Goal: Information Seeking & Learning: Check status

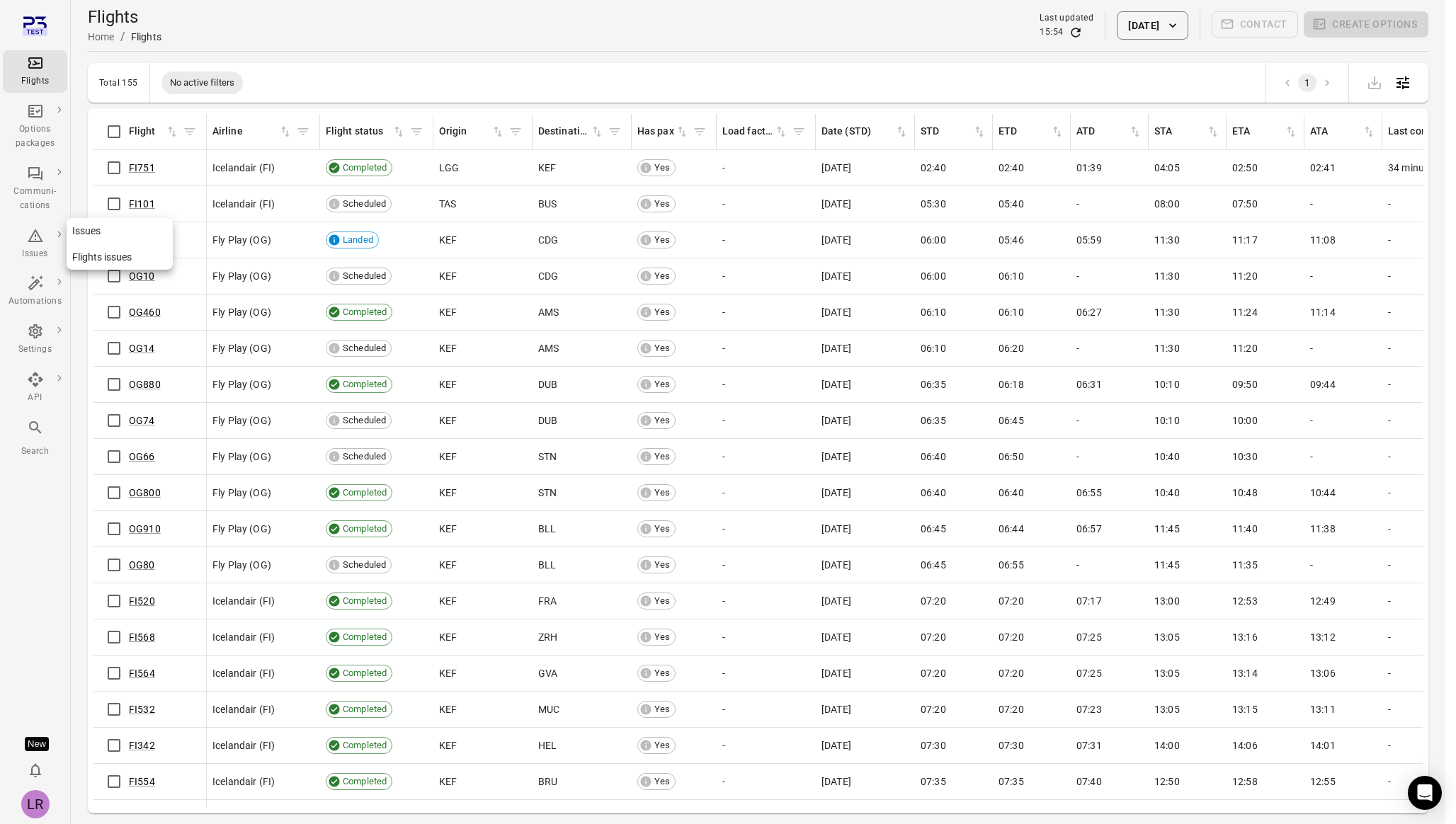
click at [103, 262] on link "Flights issues" at bounding box center [119, 257] width 106 height 26
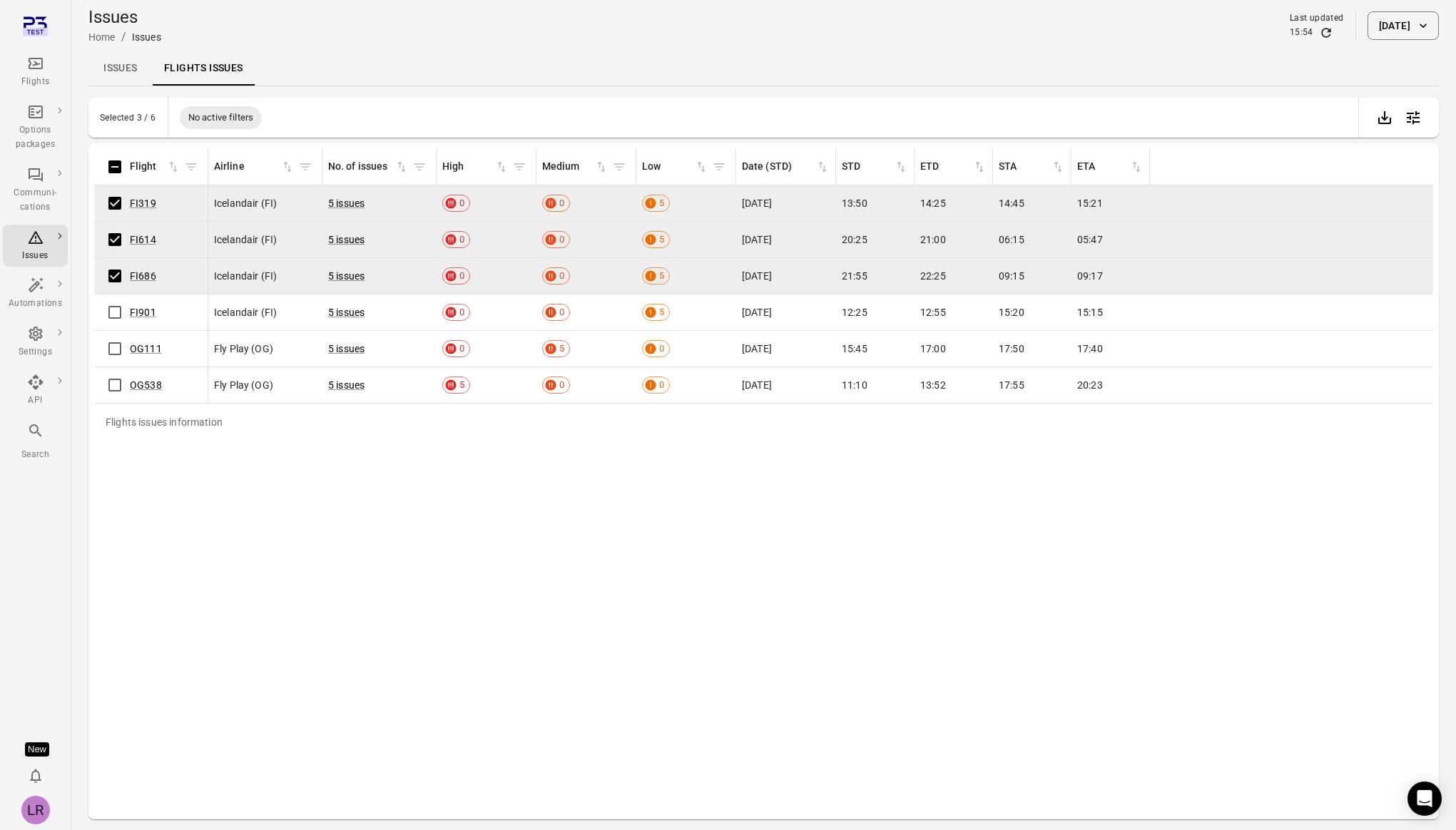
click at [117, 67] on link "Issues" at bounding box center [120, 68] width 65 height 34
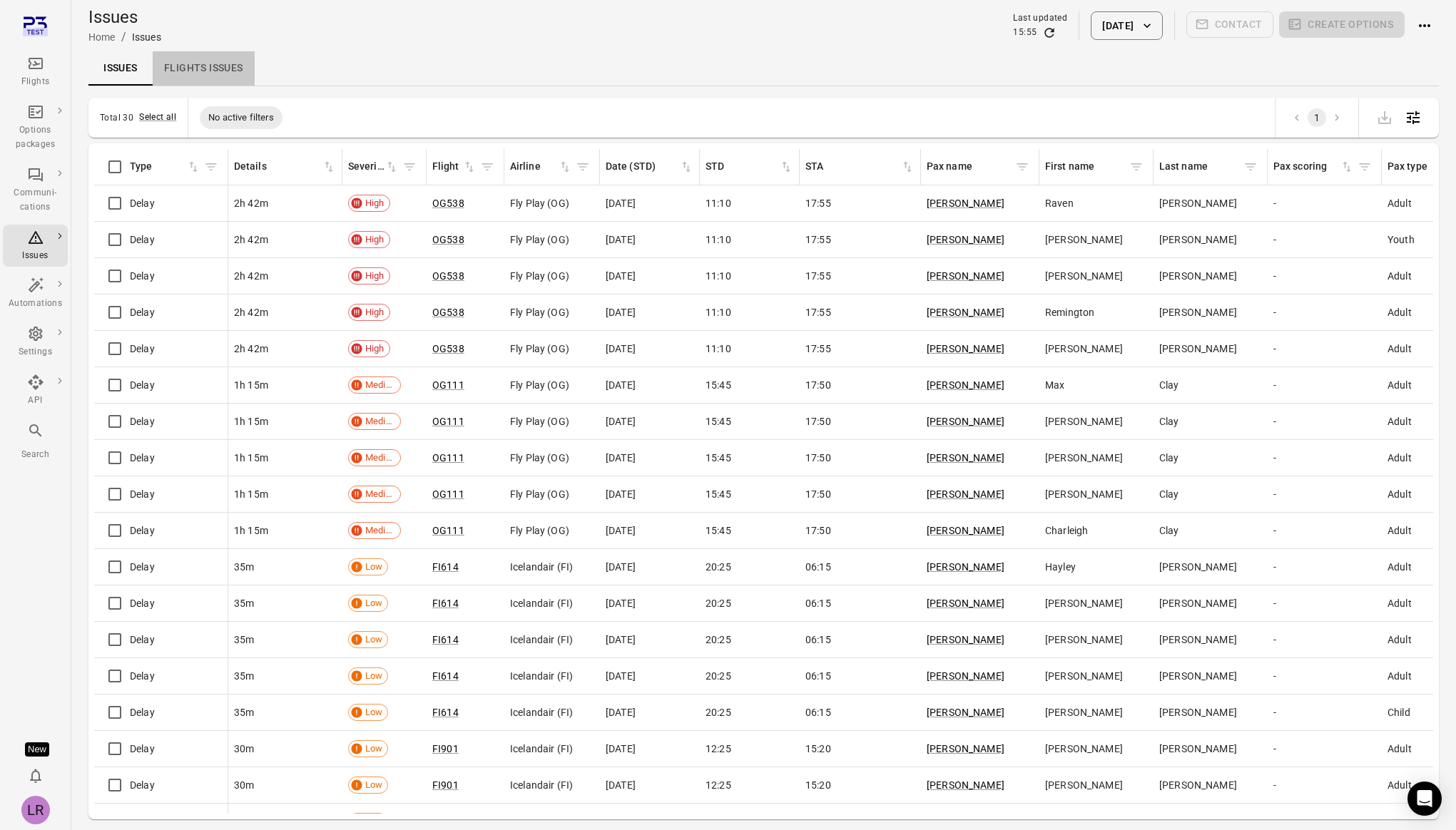
click at [200, 66] on link "Flights issues" at bounding box center [203, 68] width 102 height 34
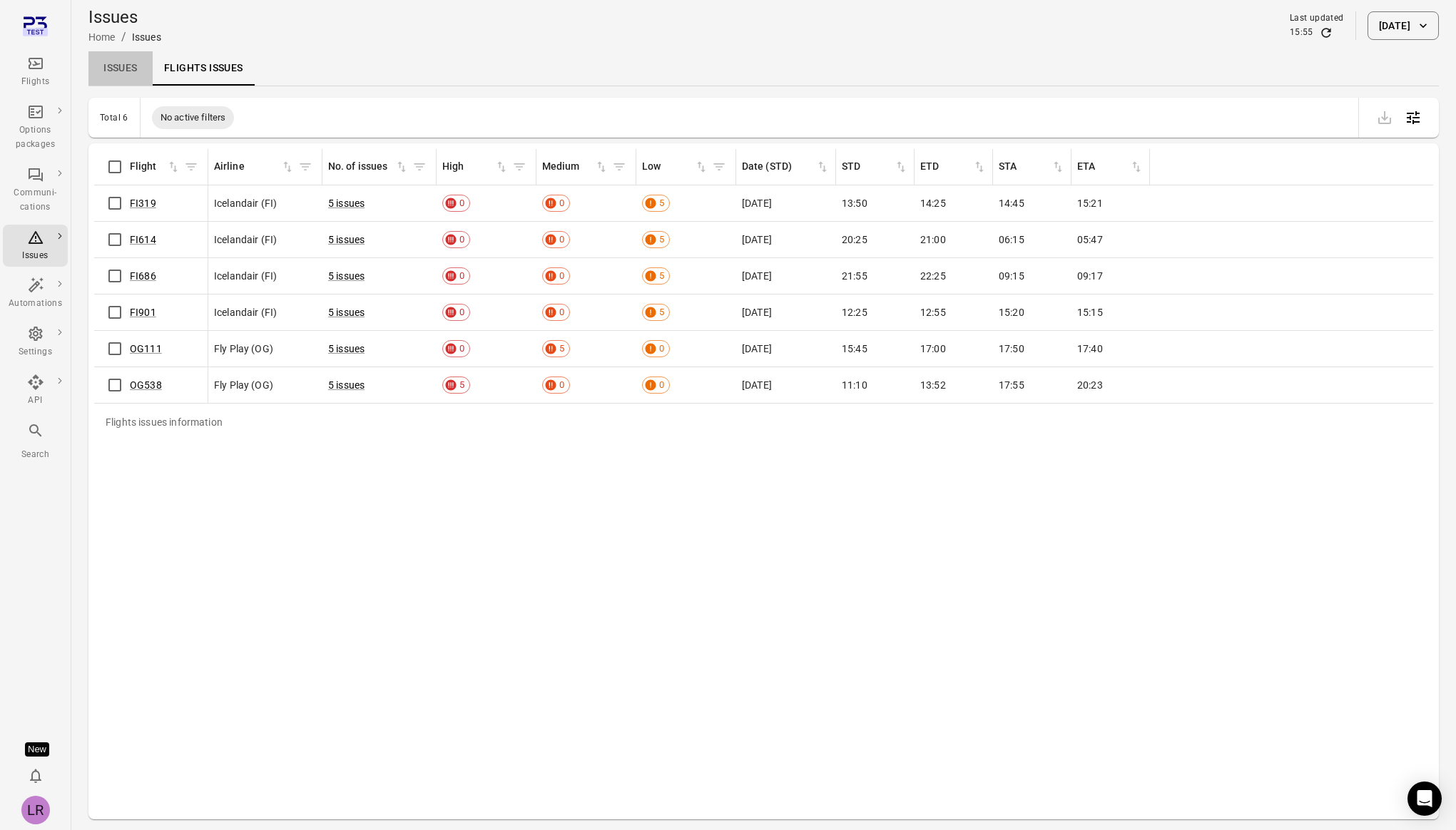
click at [138, 69] on link "Issues" at bounding box center [120, 68] width 65 height 34
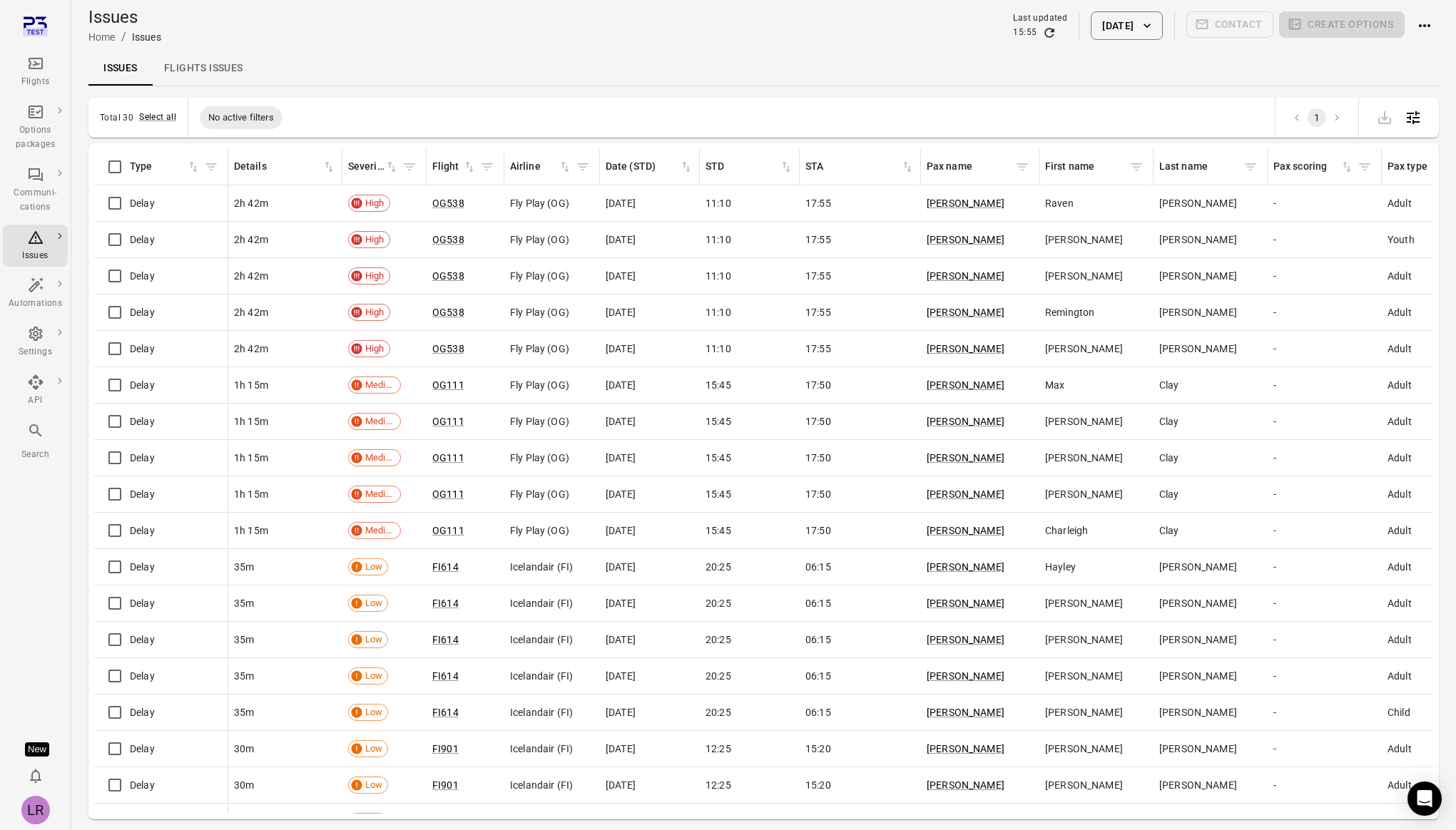
click at [200, 65] on link "Flights issues" at bounding box center [203, 68] width 102 height 34
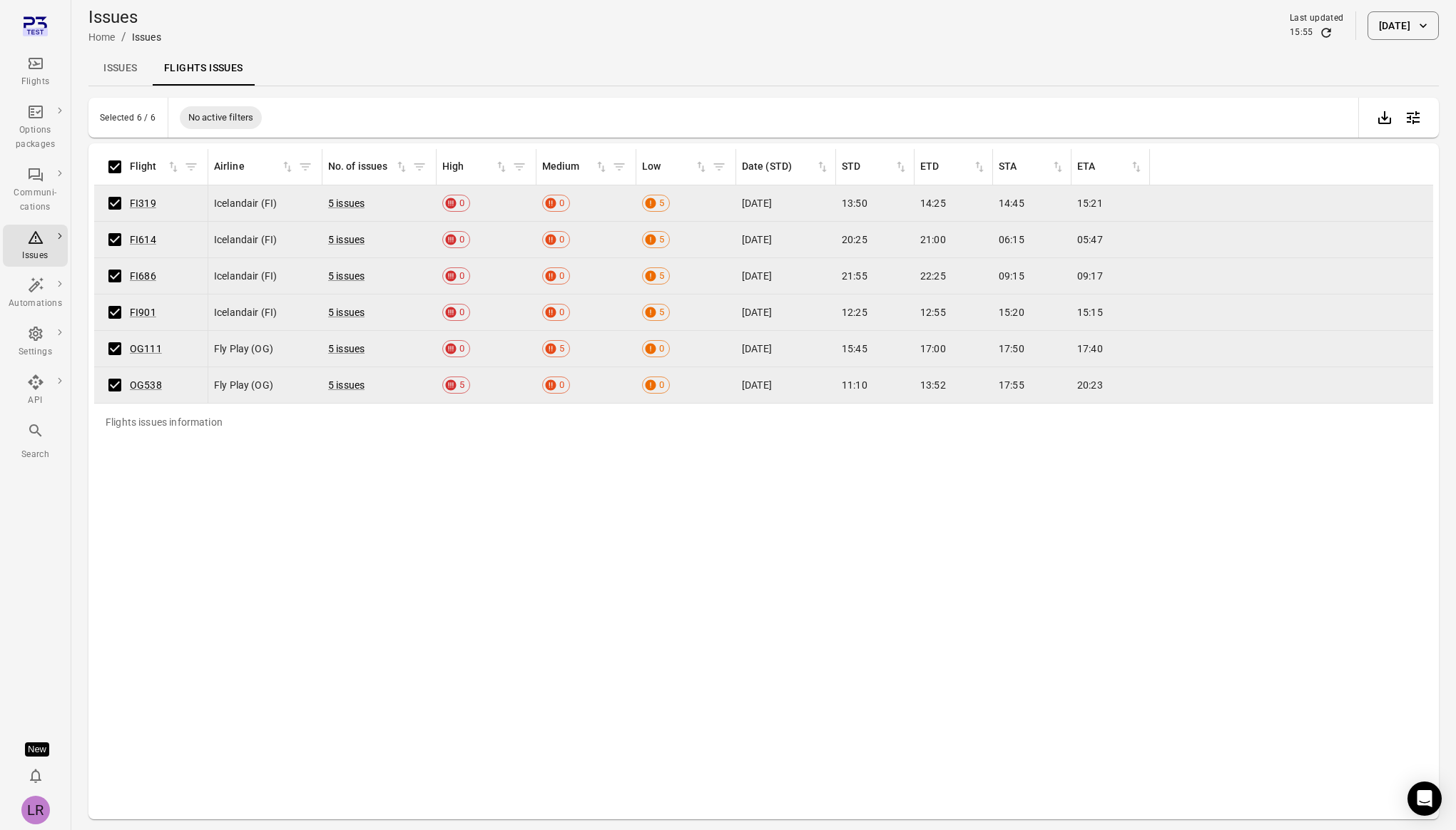
click at [117, 64] on link "Issues" at bounding box center [120, 68] width 65 height 34
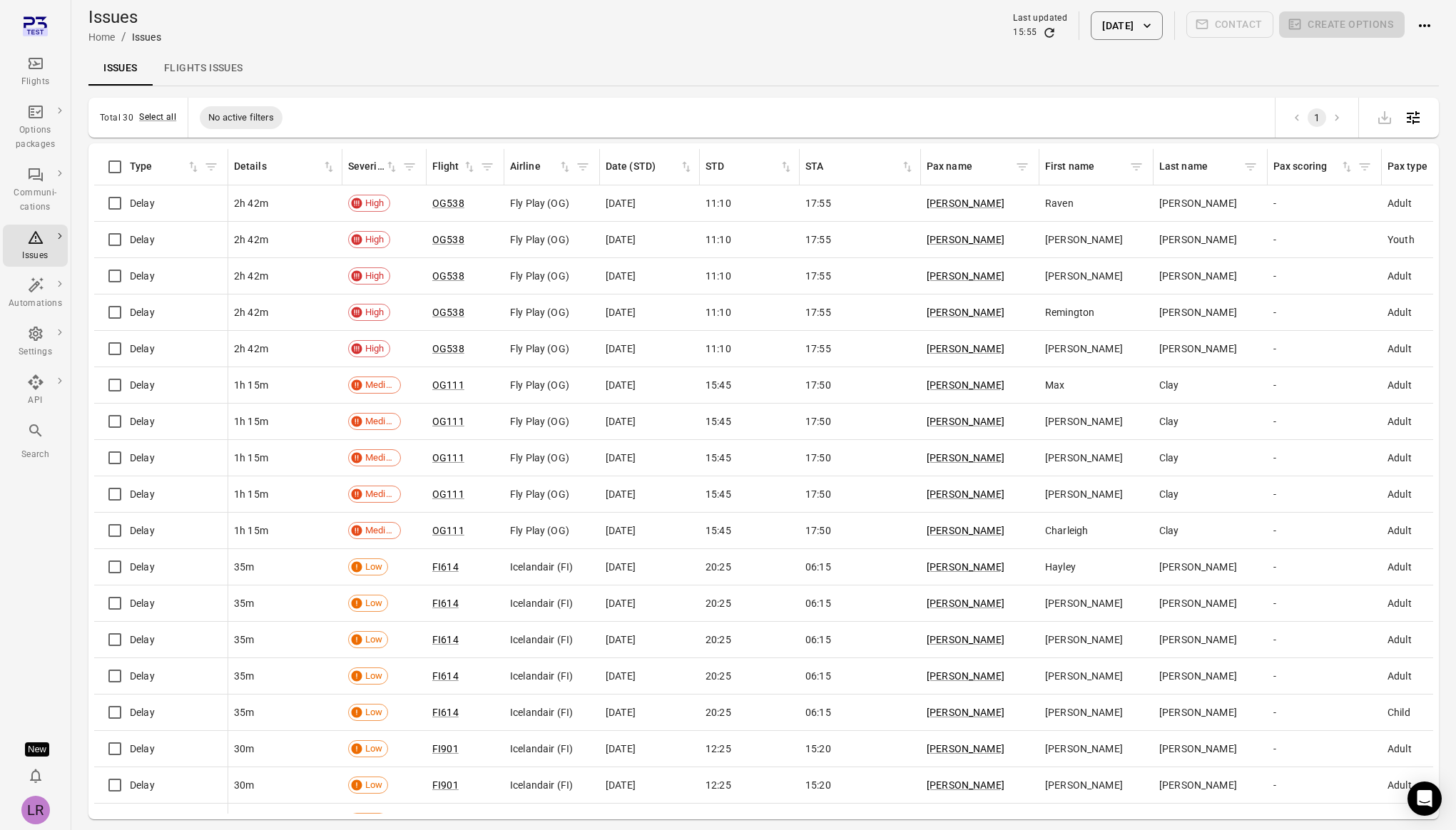
click at [54, 78] on div "Flights" at bounding box center [35, 82] width 54 height 15
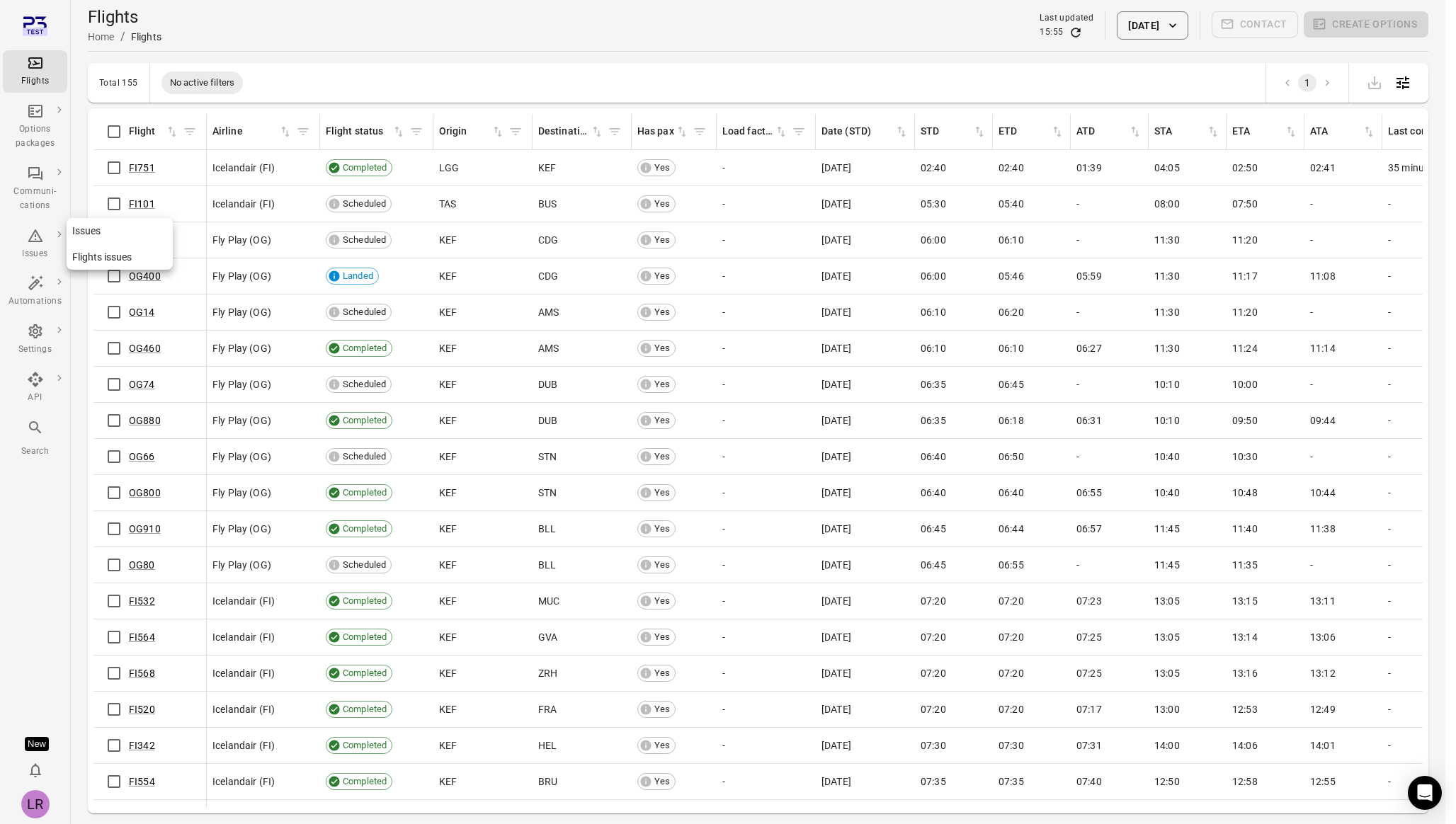
click at [93, 261] on link "Flights issues" at bounding box center [119, 257] width 106 height 26
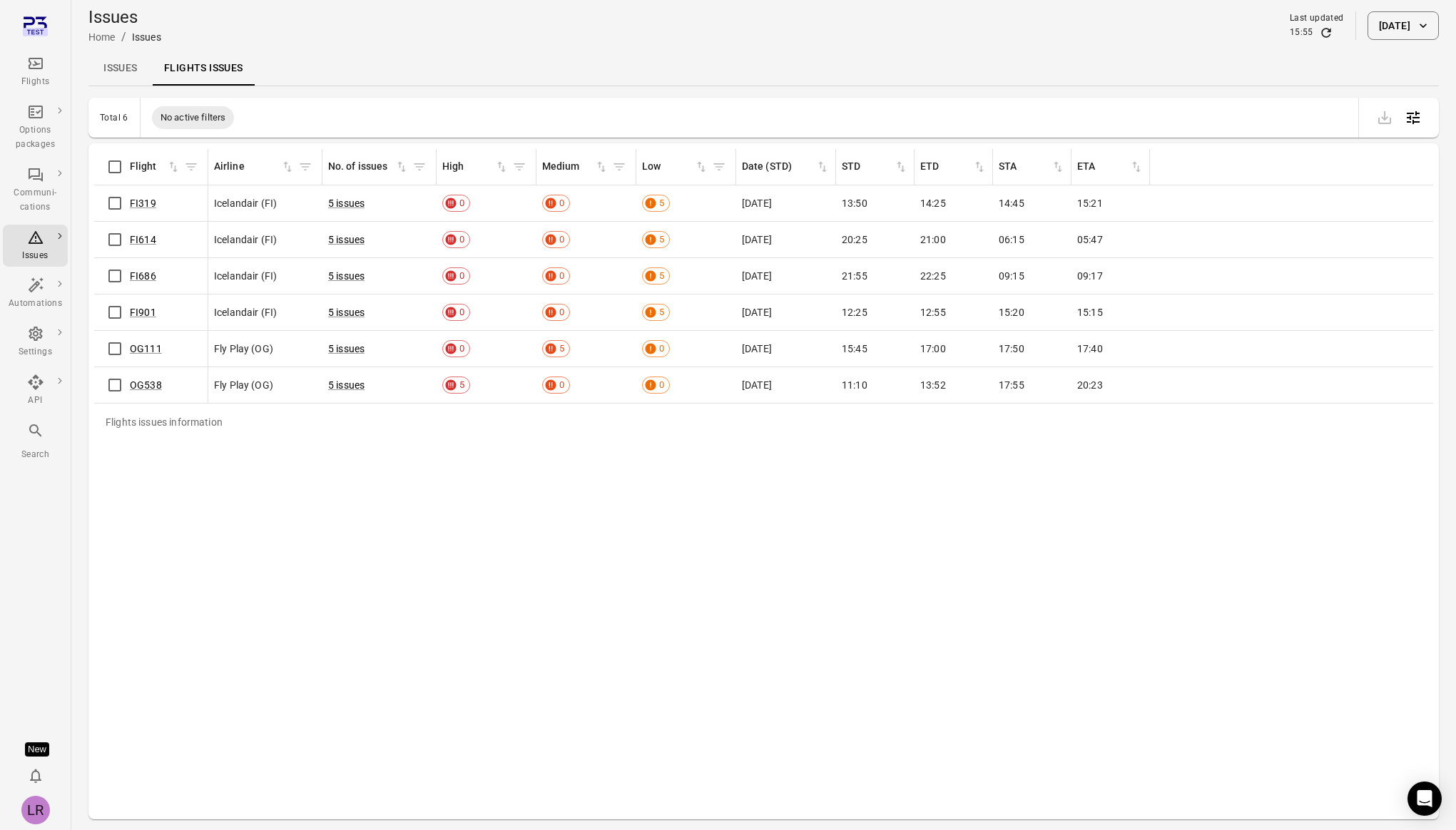
click at [402, 507] on div "Flights issues information Flight Airline No. of issues High Medium Low Date (S…" at bounding box center [763, 481] width 1339 height 665
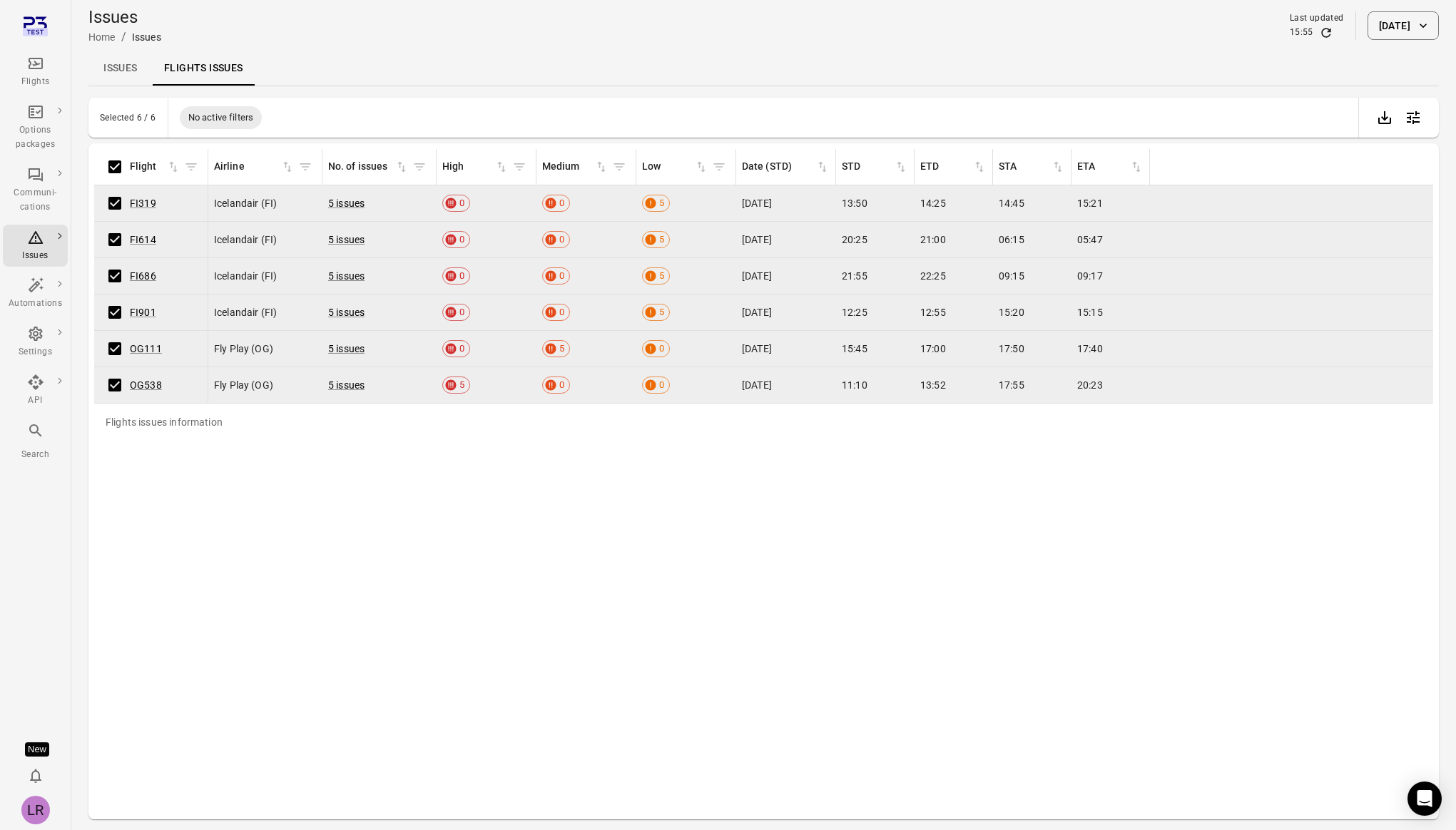
click at [31, 57] on icon "Main navigation" at bounding box center [36, 64] width 18 height 18
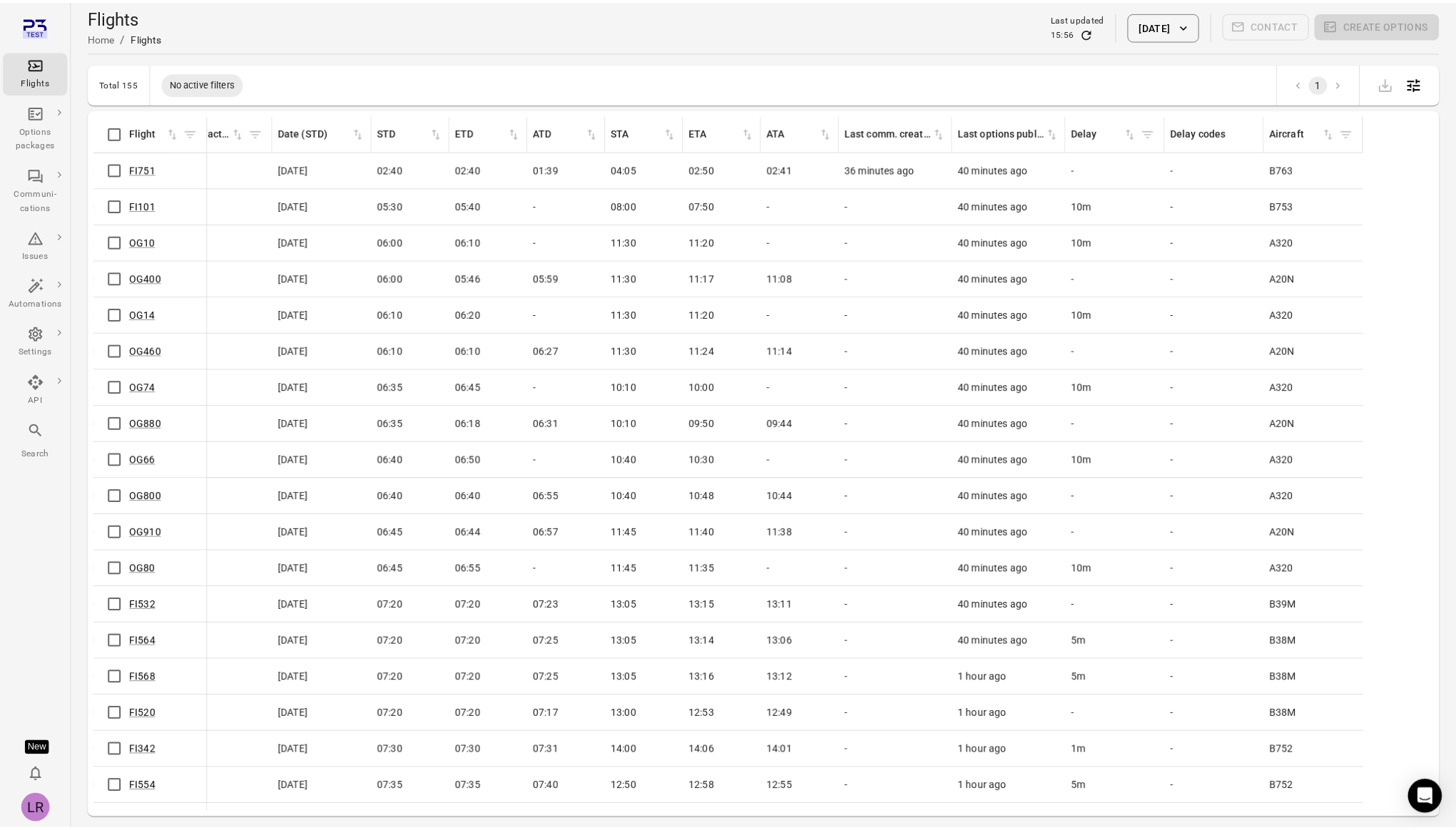
scroll to position [0, 558]
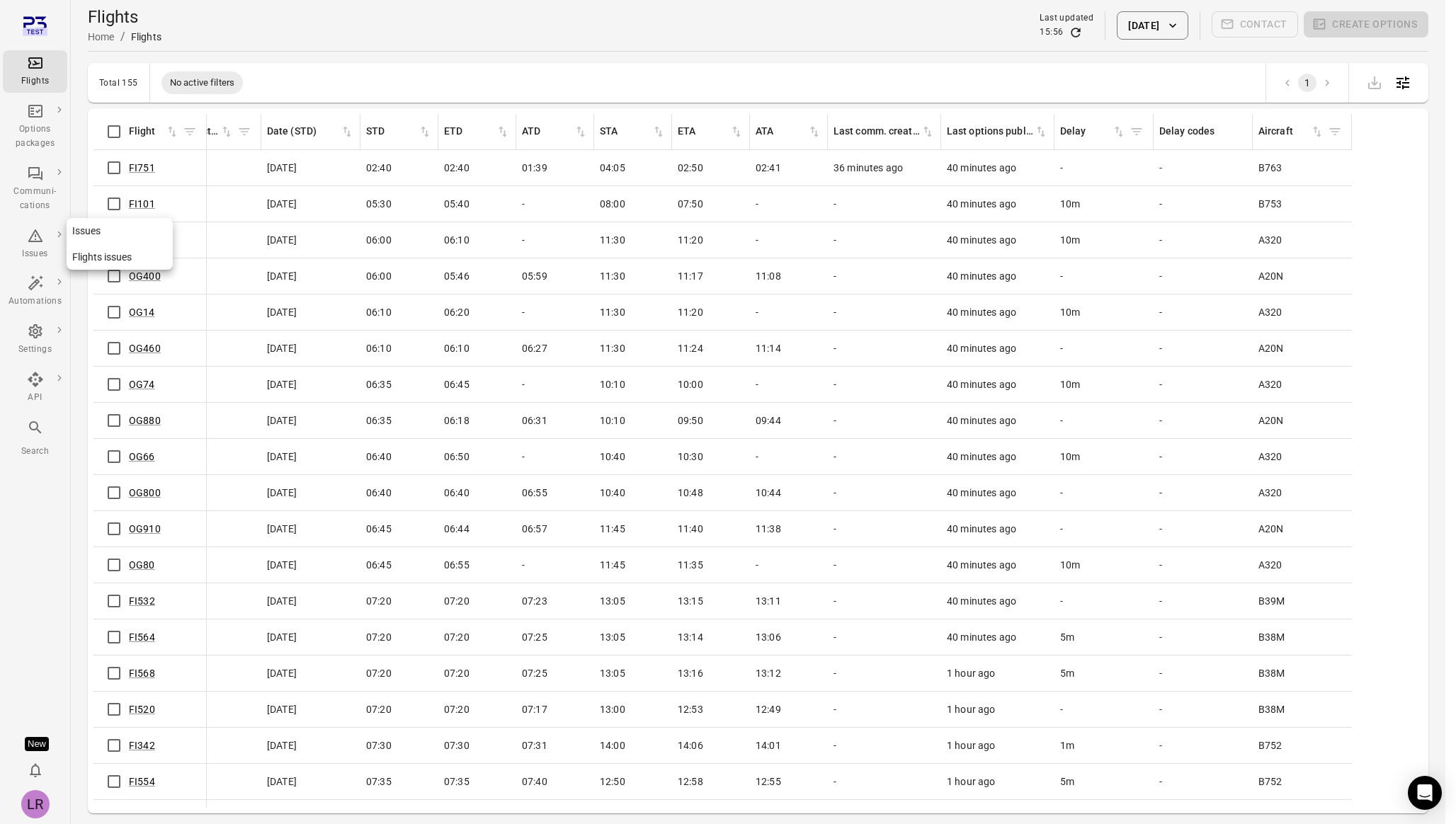
click at [94, 256] on link "Flights issues" at bounding box center [119, 257] width 106 height 26
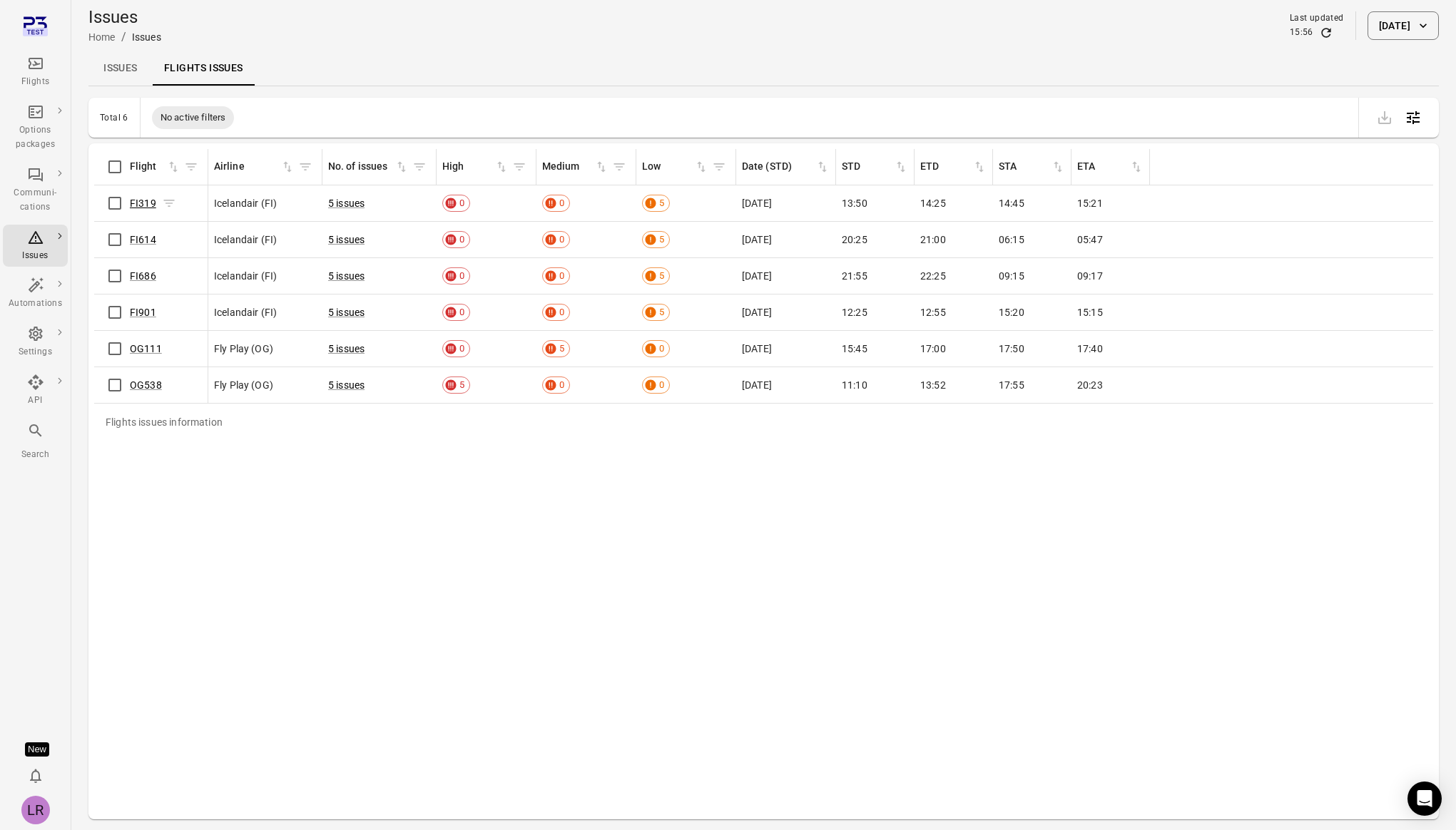
click at [147, 204] on link "FI319" at bounding box center [143, 203] width 26 height 12
click at [127, 71] on link "Issues" at bounding box center [120, 68] width 65 height 34
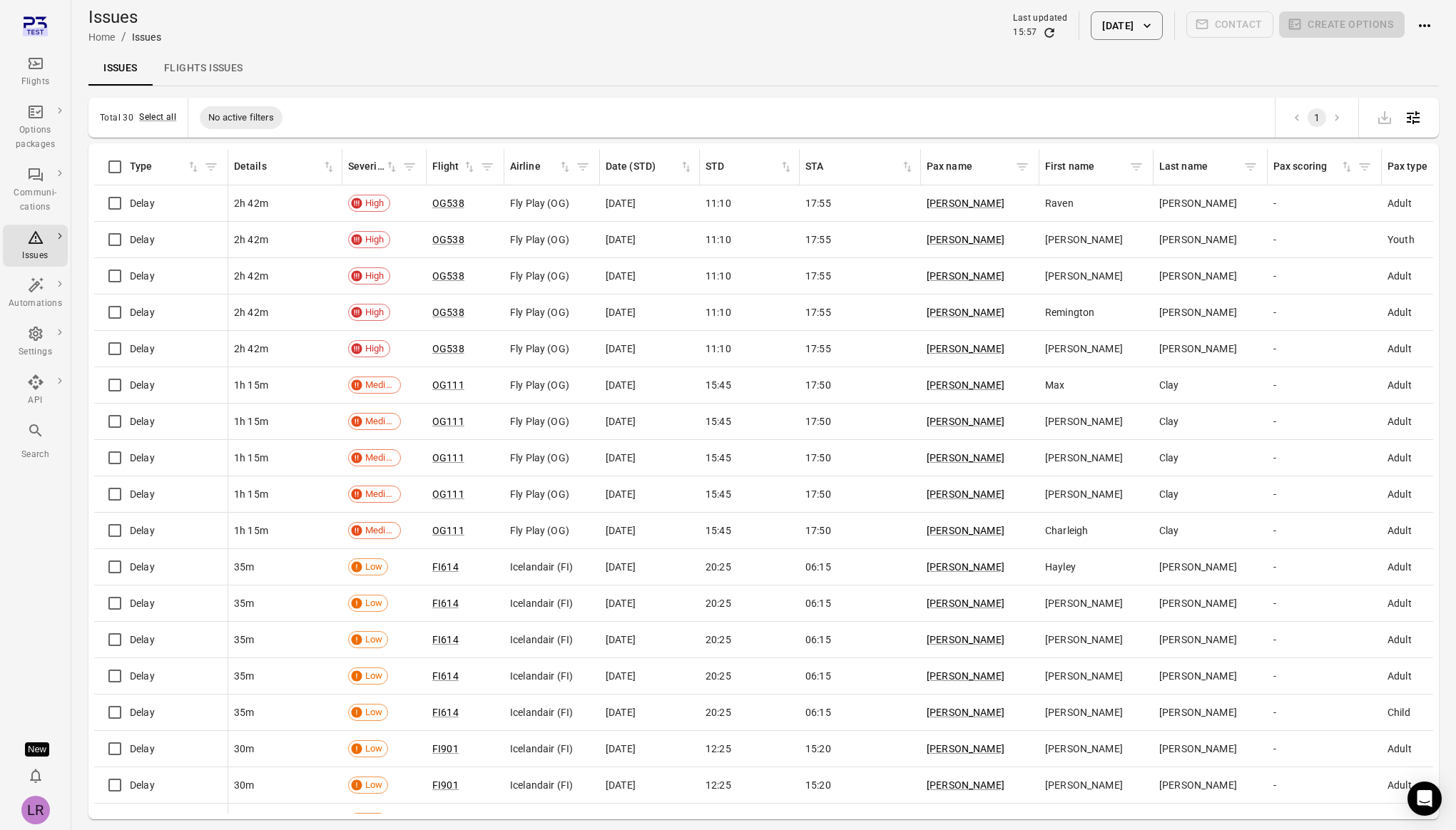
click at [212, 67] on link "Flights issues" at bounding box center [203, 68] width 102 height 34
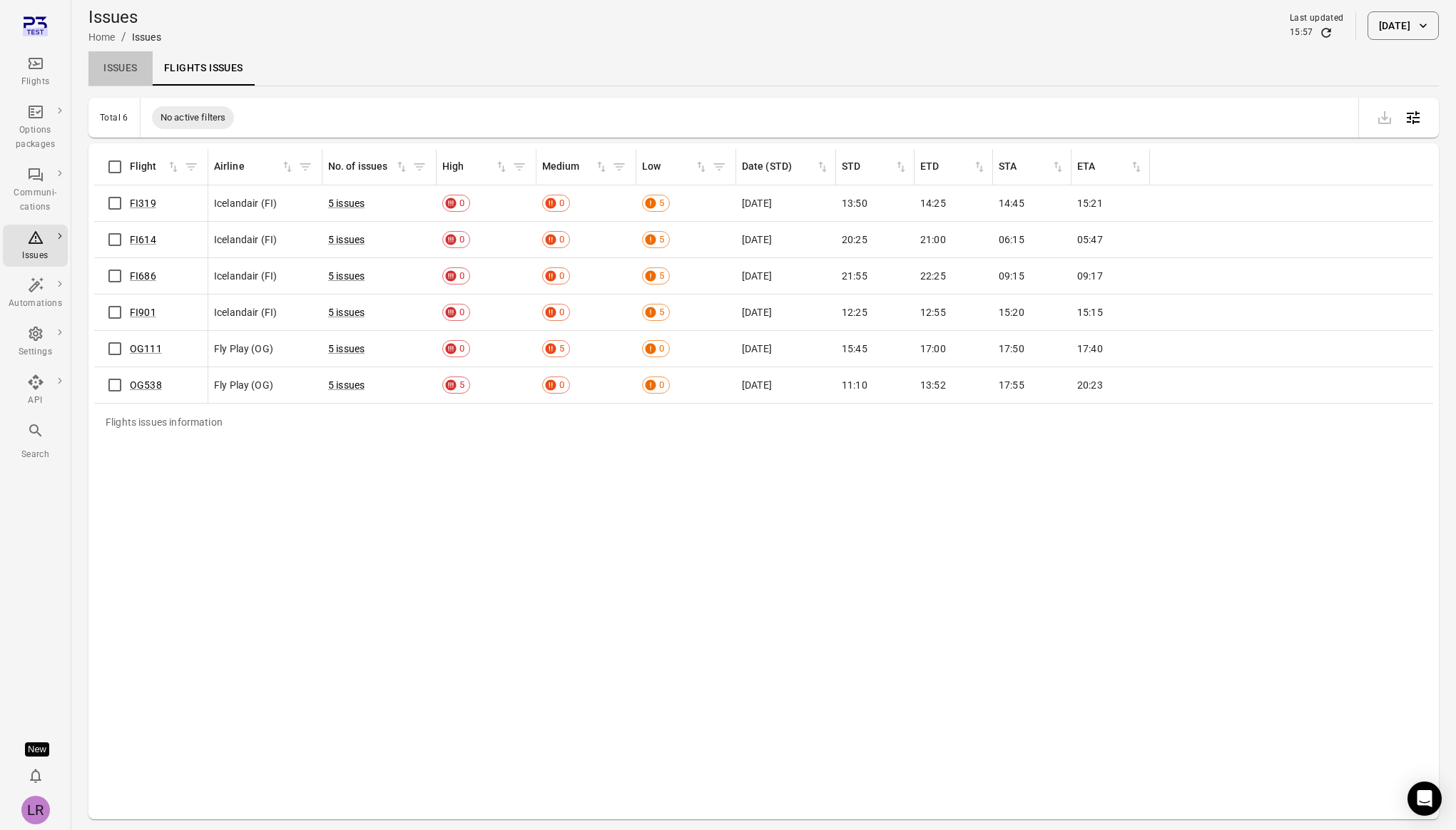
click at [127, 71] on link "Issues" at bounding box center [120, 68] width 65 height 34
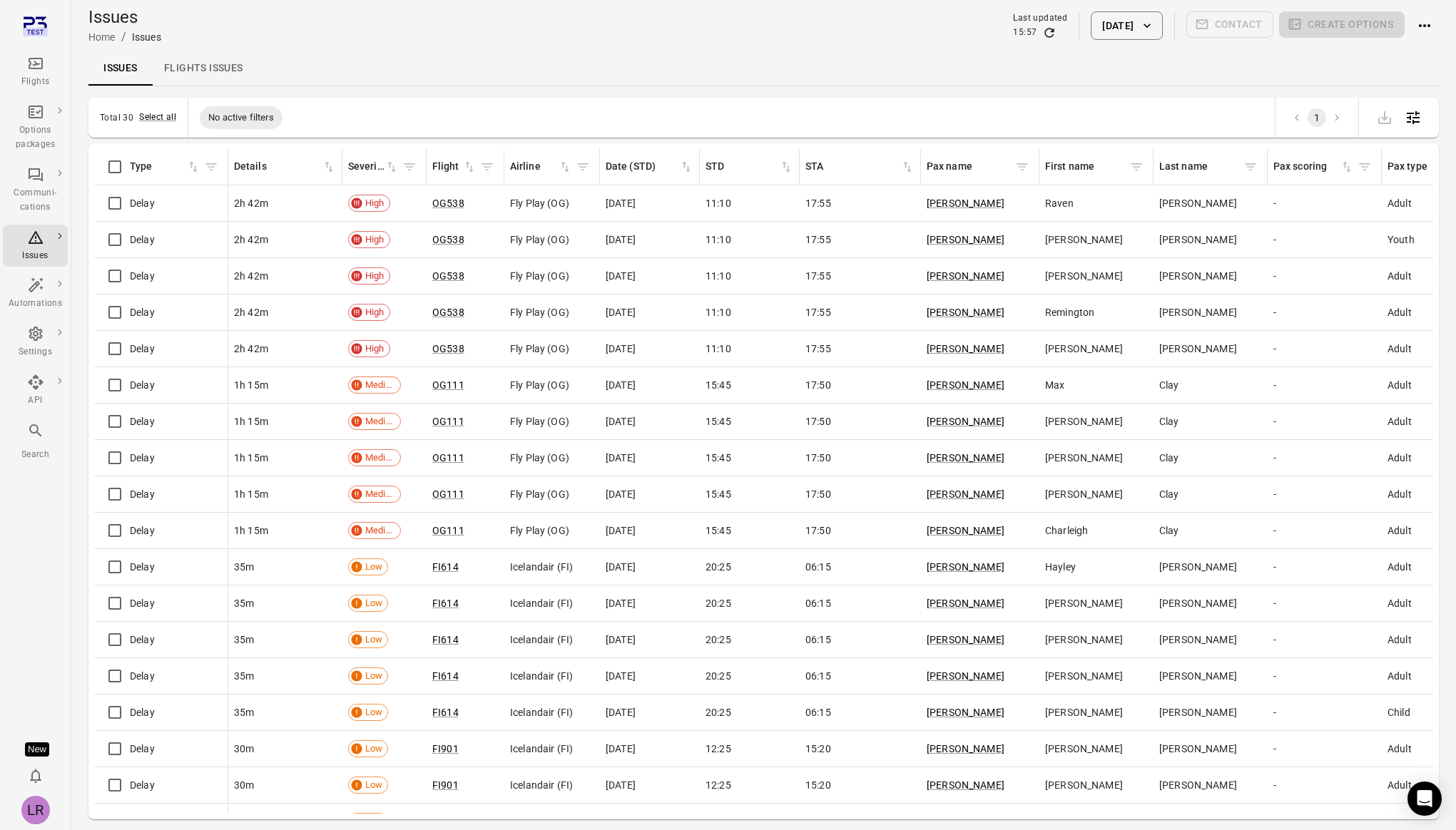
click at [30, 78] on div "Flights" at bounding box center [35, 82] width 54 height 15
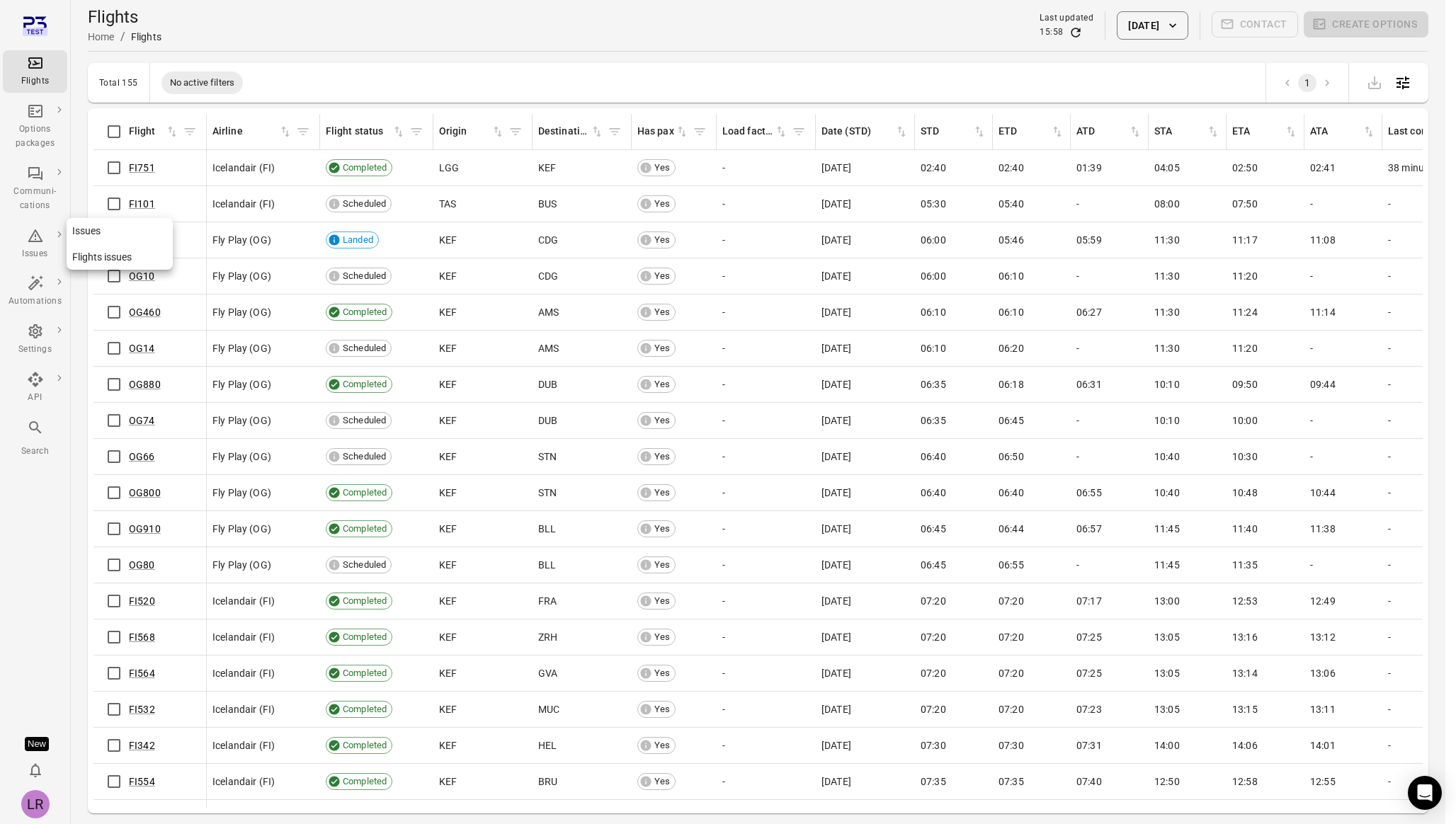
click at [83, 234] on link "Issues" at bounding box center [119, 231] width 106 height 26
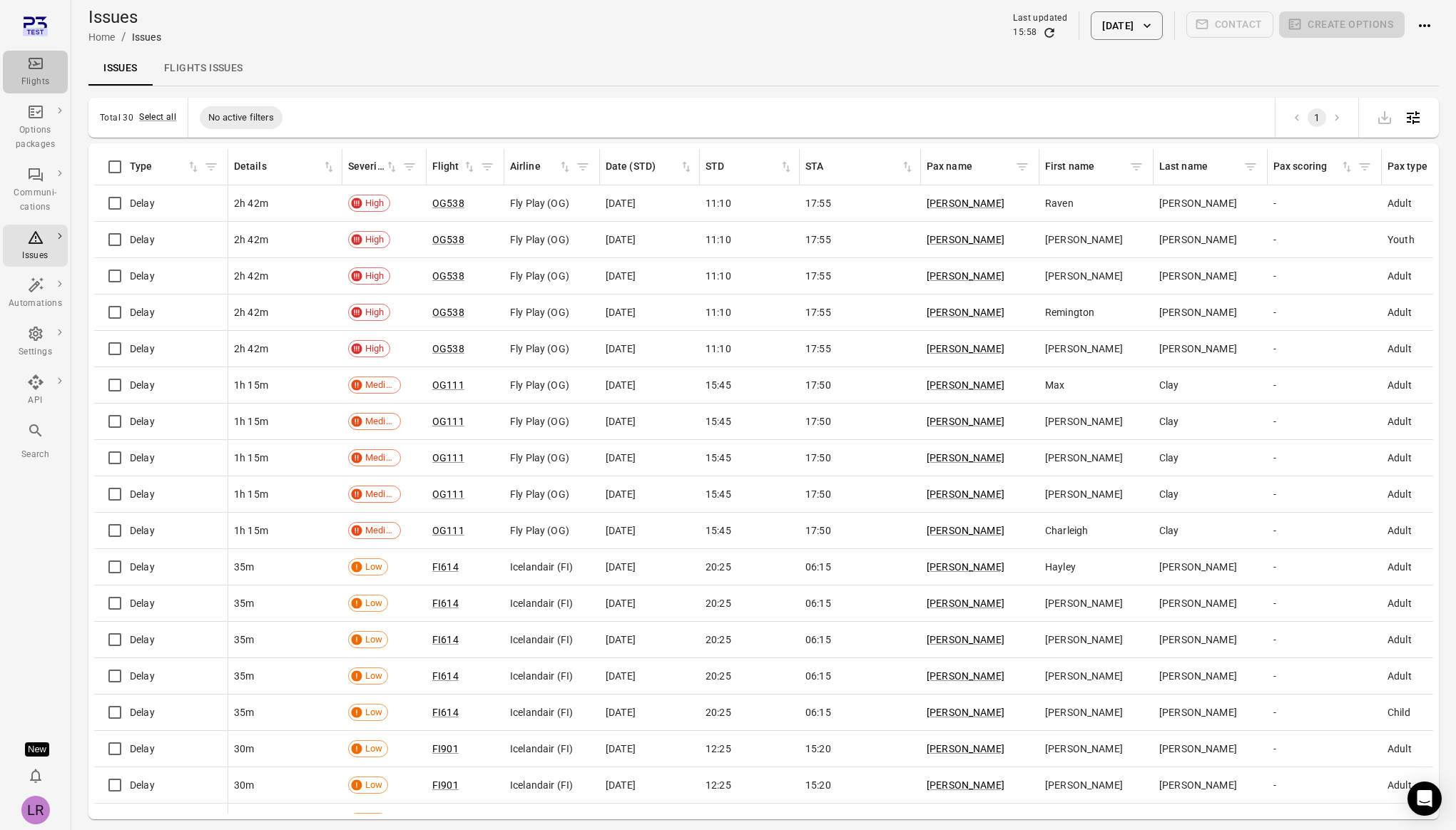
click at [45, 80] on div "Flights" at bounding box center [35, 82] width 54 height 15
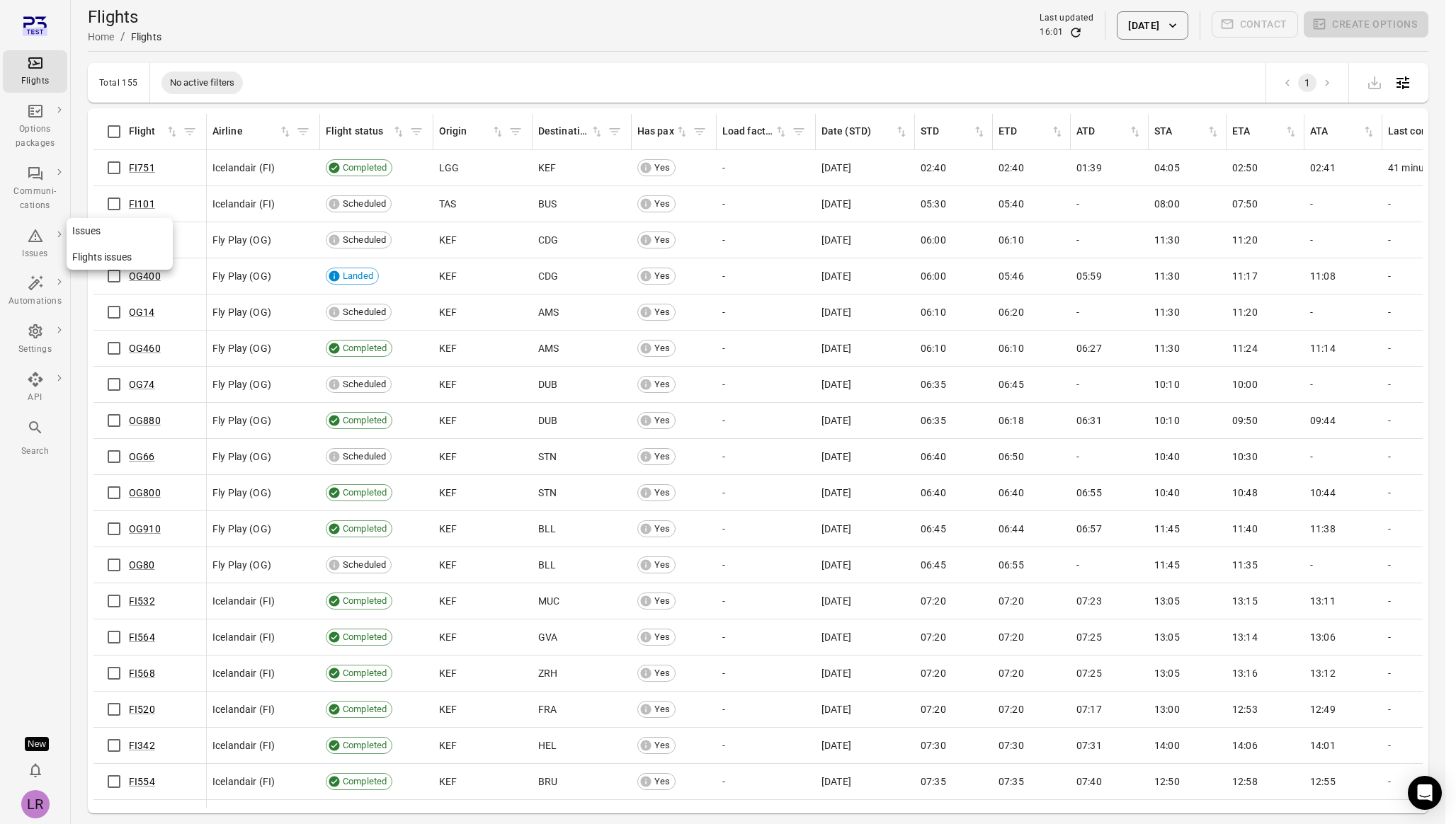
click at [106, 252] on link "Flights issues" at bounding box center [119, 257] width 106 height 26
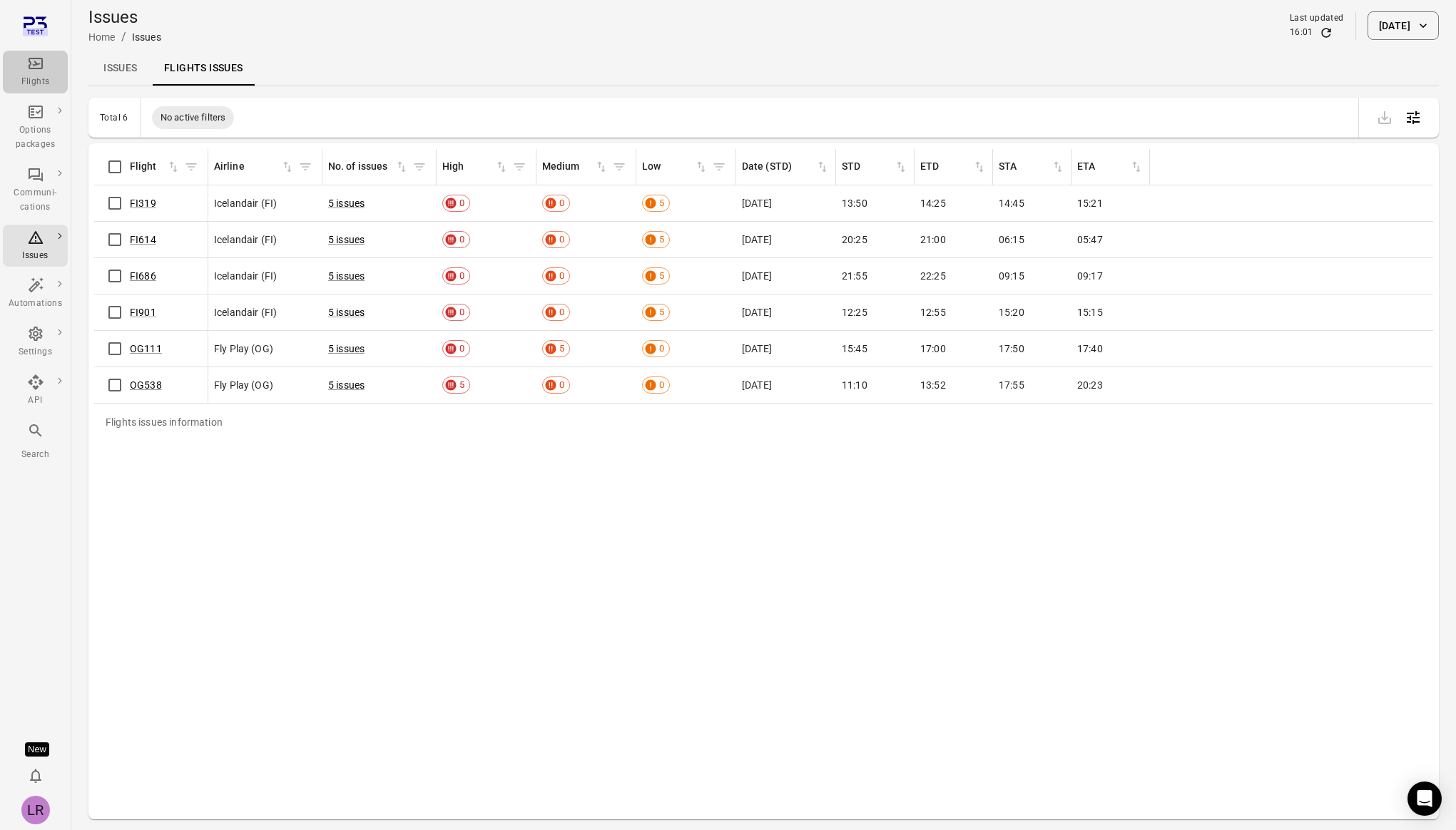
click at [40, 66] on icon "Main navigation" at bounding box center [36, 64] width 18 height 18
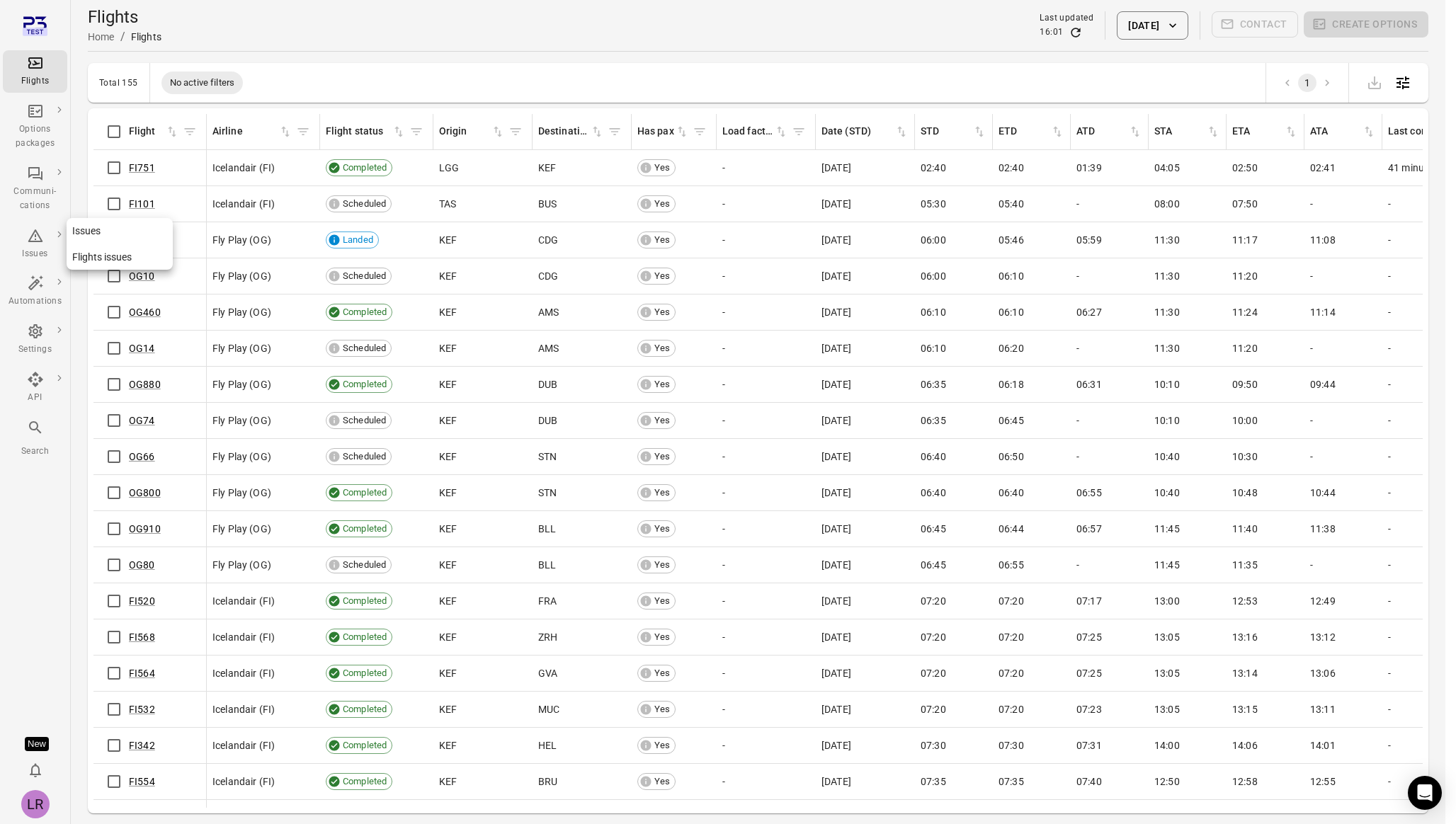
click at [92, 261] on link "Flights issues" at bounding box center [119, 257] width 106 height 26
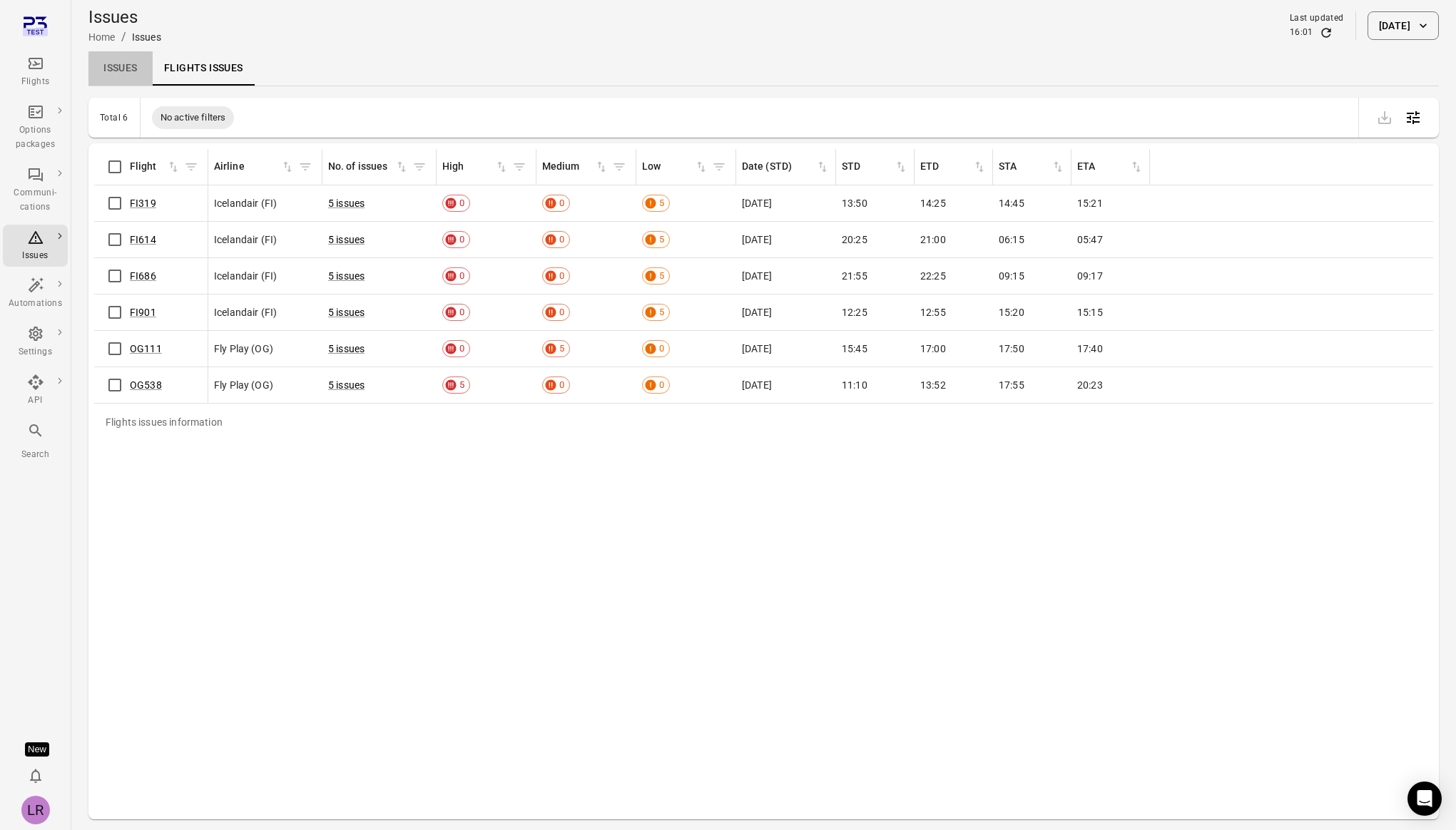
click at [128, 76] on link "Issues" at bounding box center [120, 68] width 65 height 34
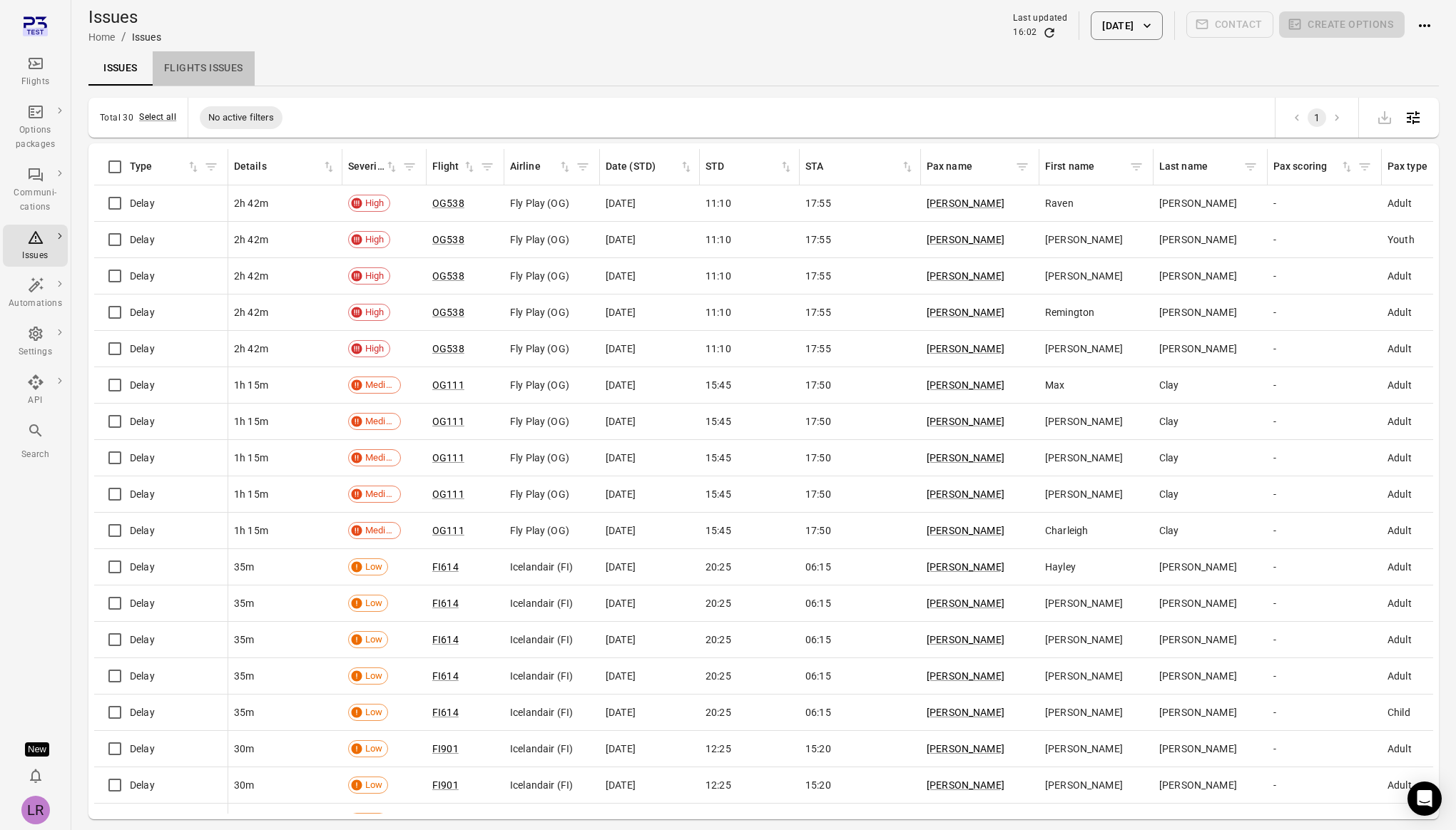
click at [215, 66] on link "Flights issues" at bounding box center [203, 68] width 102 height 34
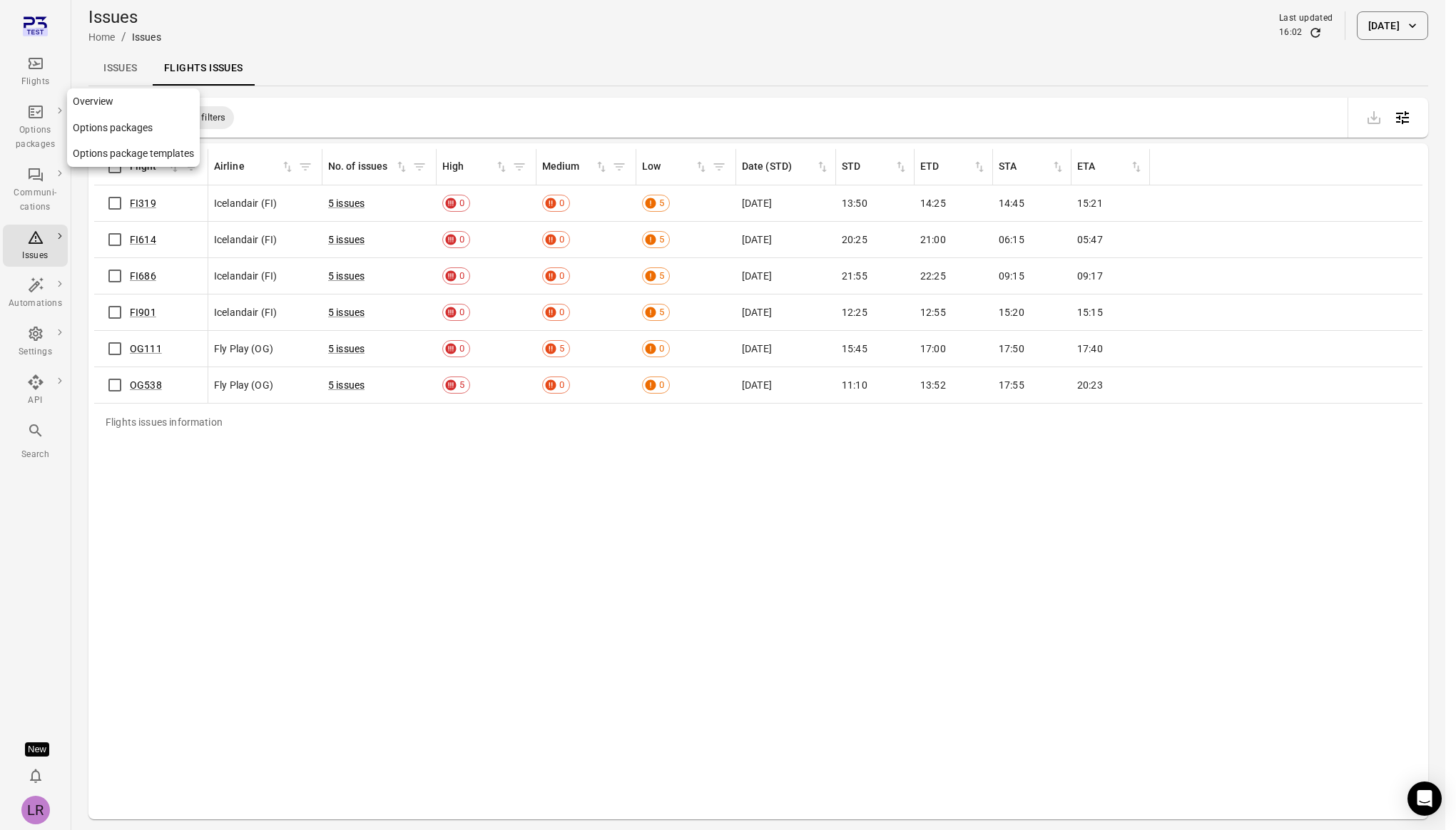
click at [39, 81] on div "Flights" at bounding box center [35, 82] width 54 height 15
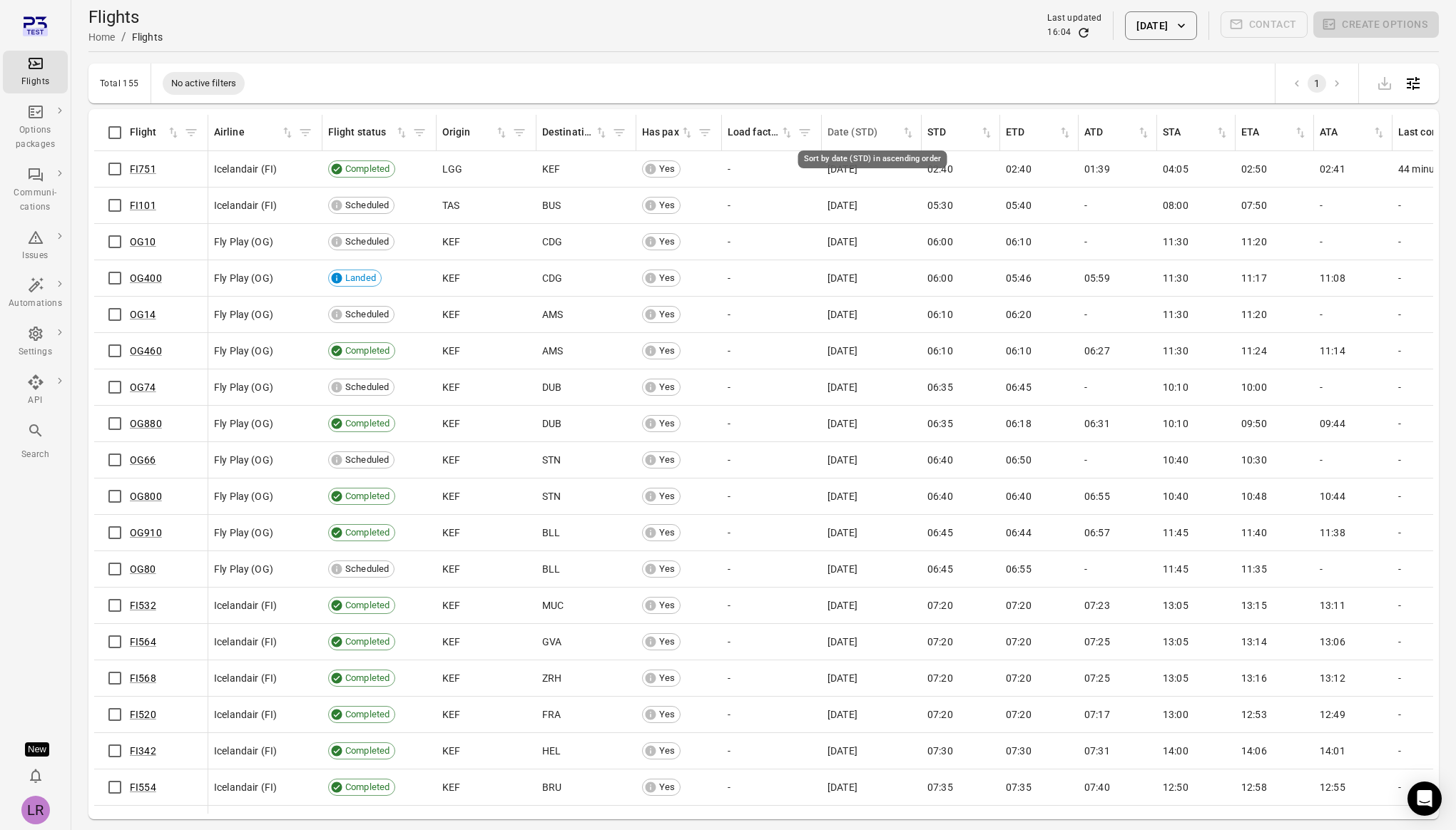
click at [906, 136] on icon "Sort by date (STD) in ascending order" at bounding box center [907, 132] width 15 height 15
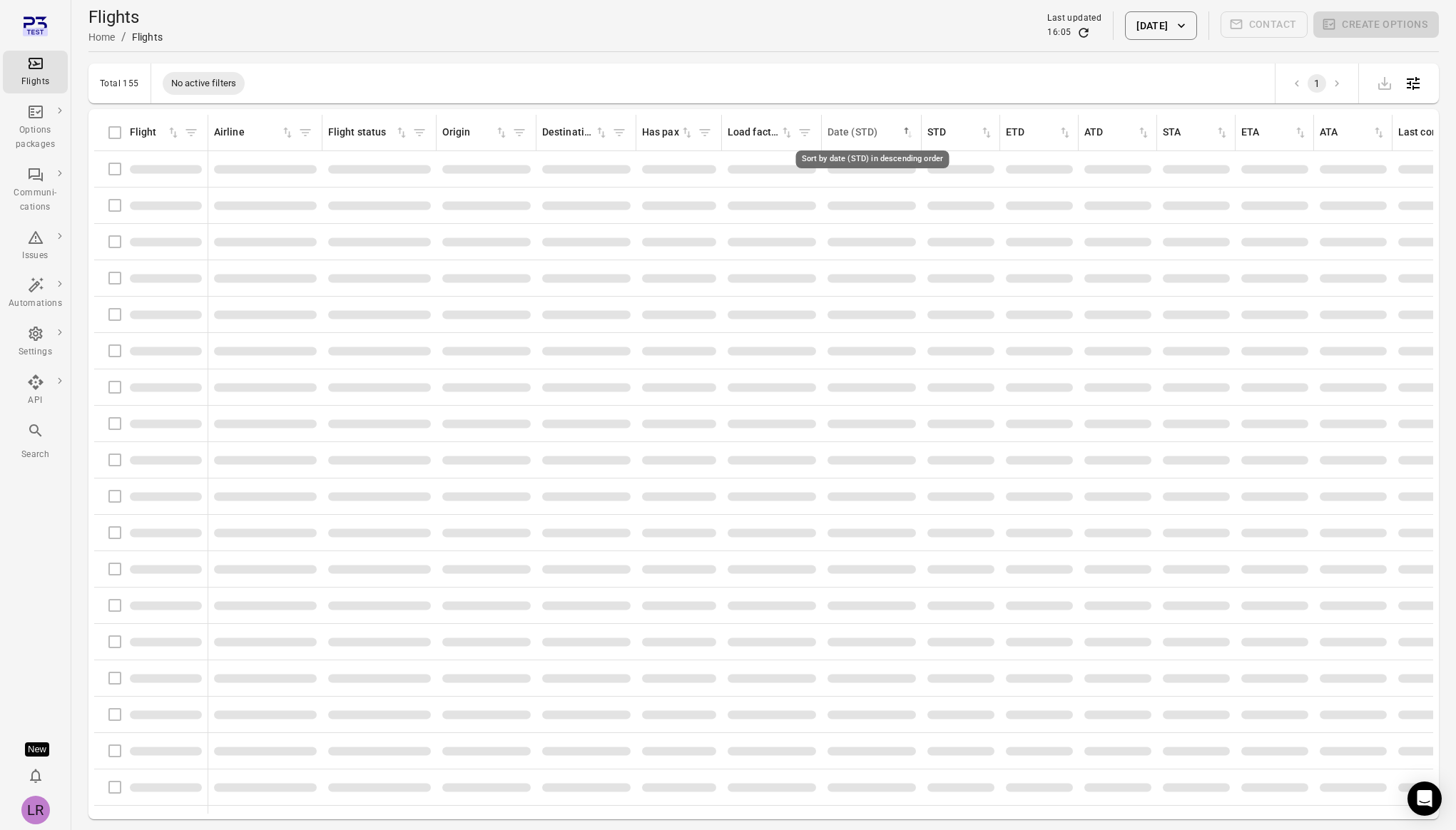
click at [906, 136] on div "Date (STD) sorted ascending" at bounding box center [871, 133] width 88 height 16
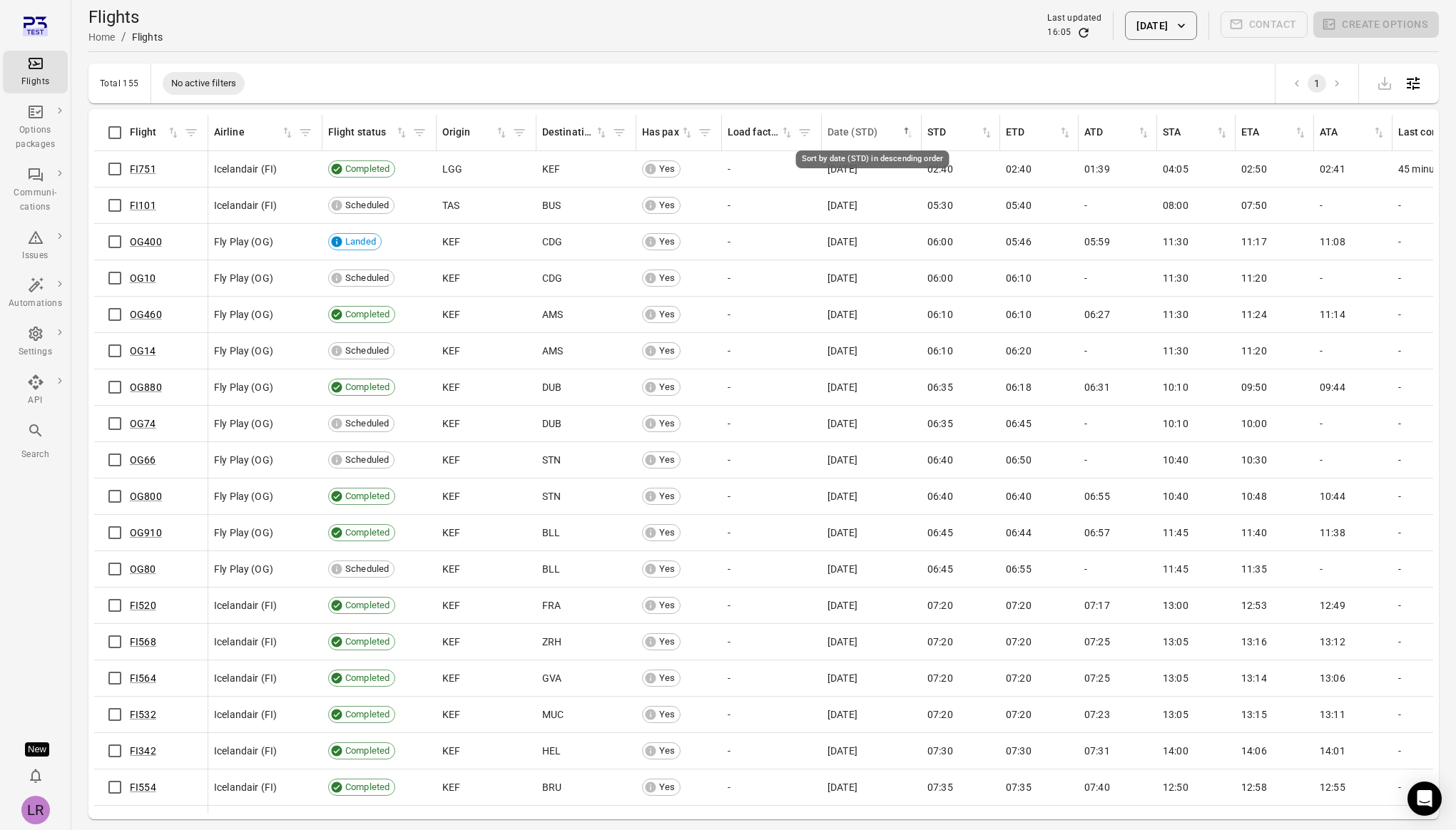
click at [882, 130] on div "Date (STD)" at bounding box center [863, 133] width 73 height 16
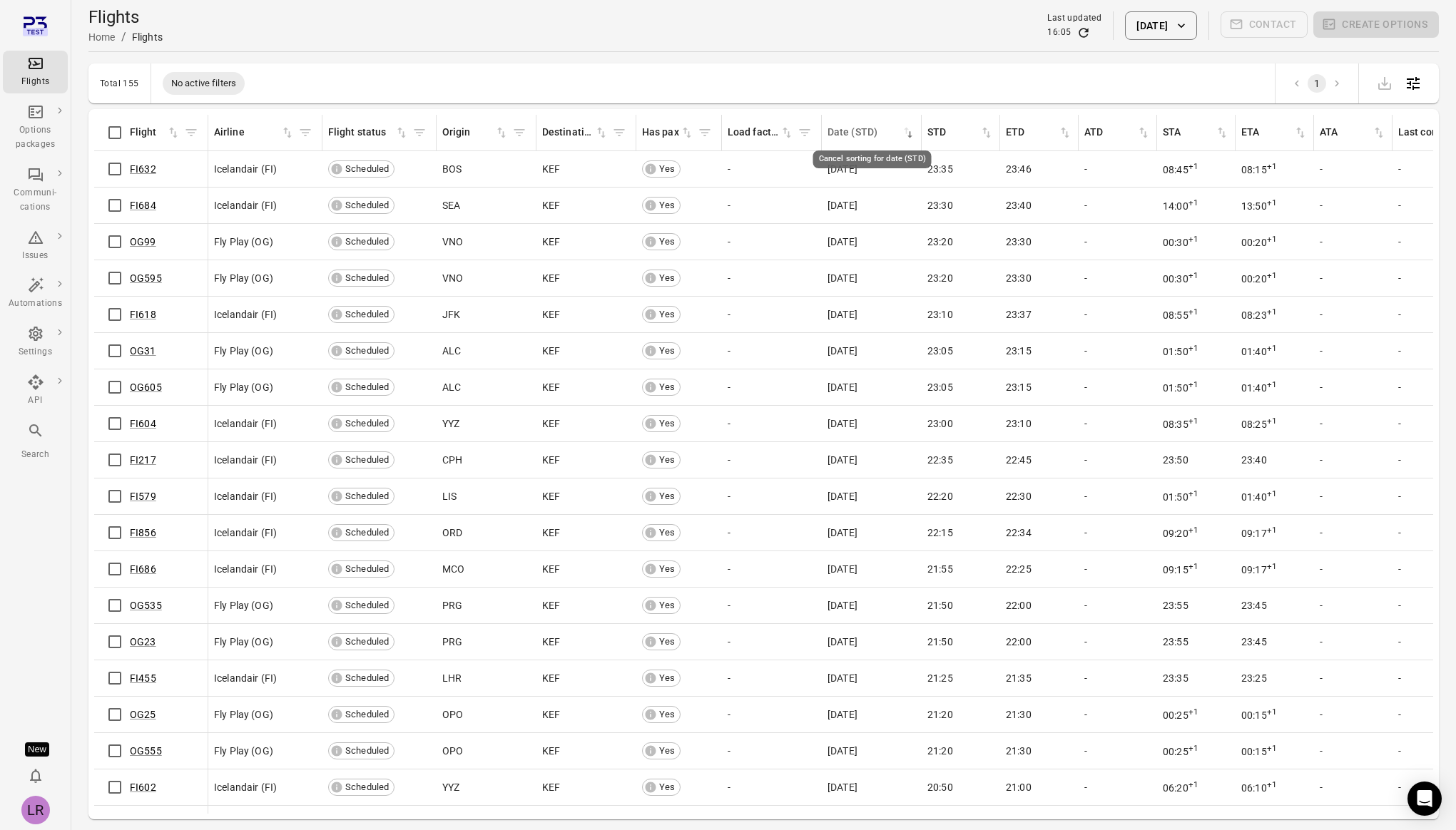
click at [882, 130] on div "Date (STD)" at bounding box center [863, 133] width 73 height 16
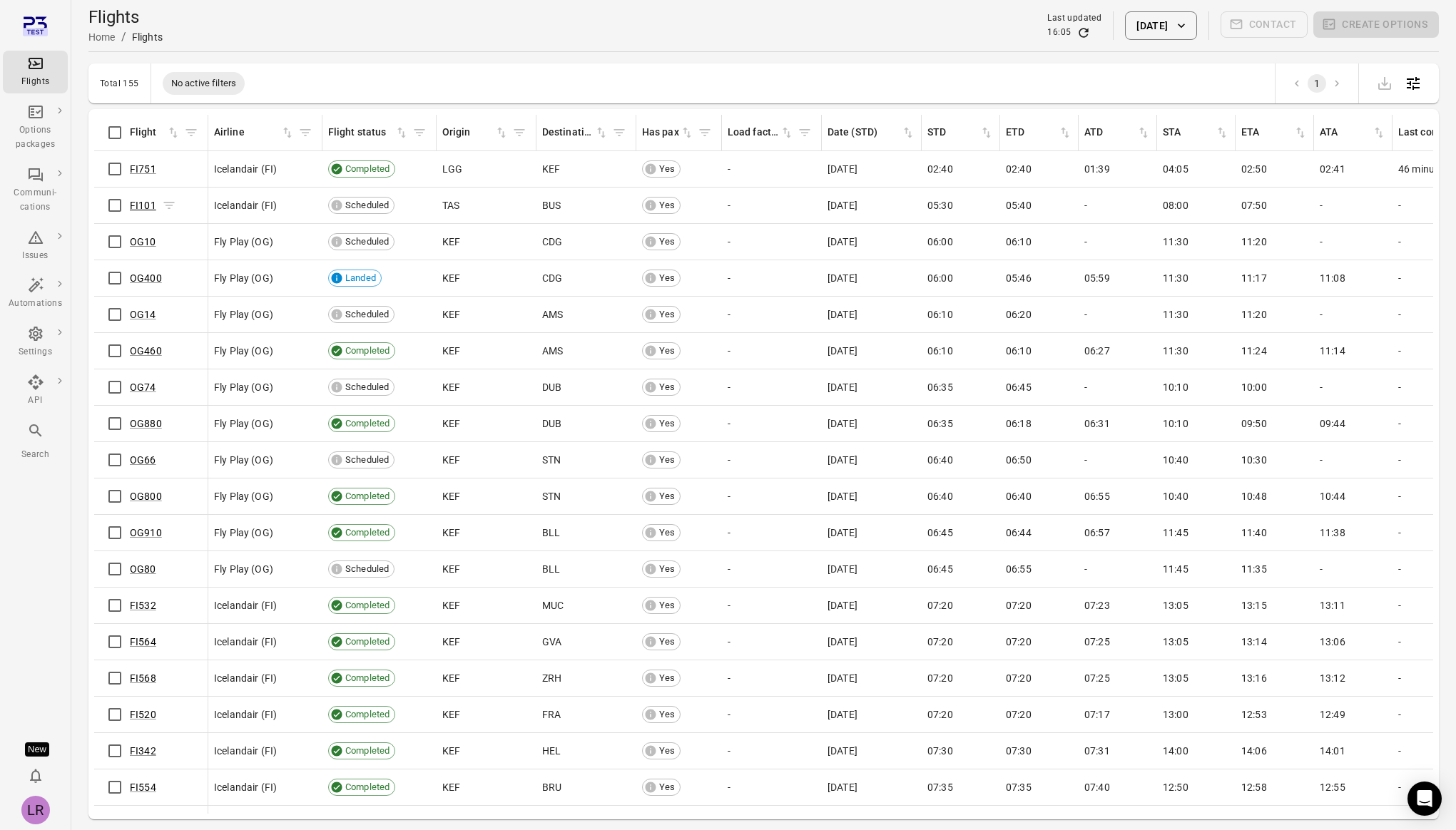
click at [144, 201] on link "FI101" at bounding box center [143, 205] width 26 height 12
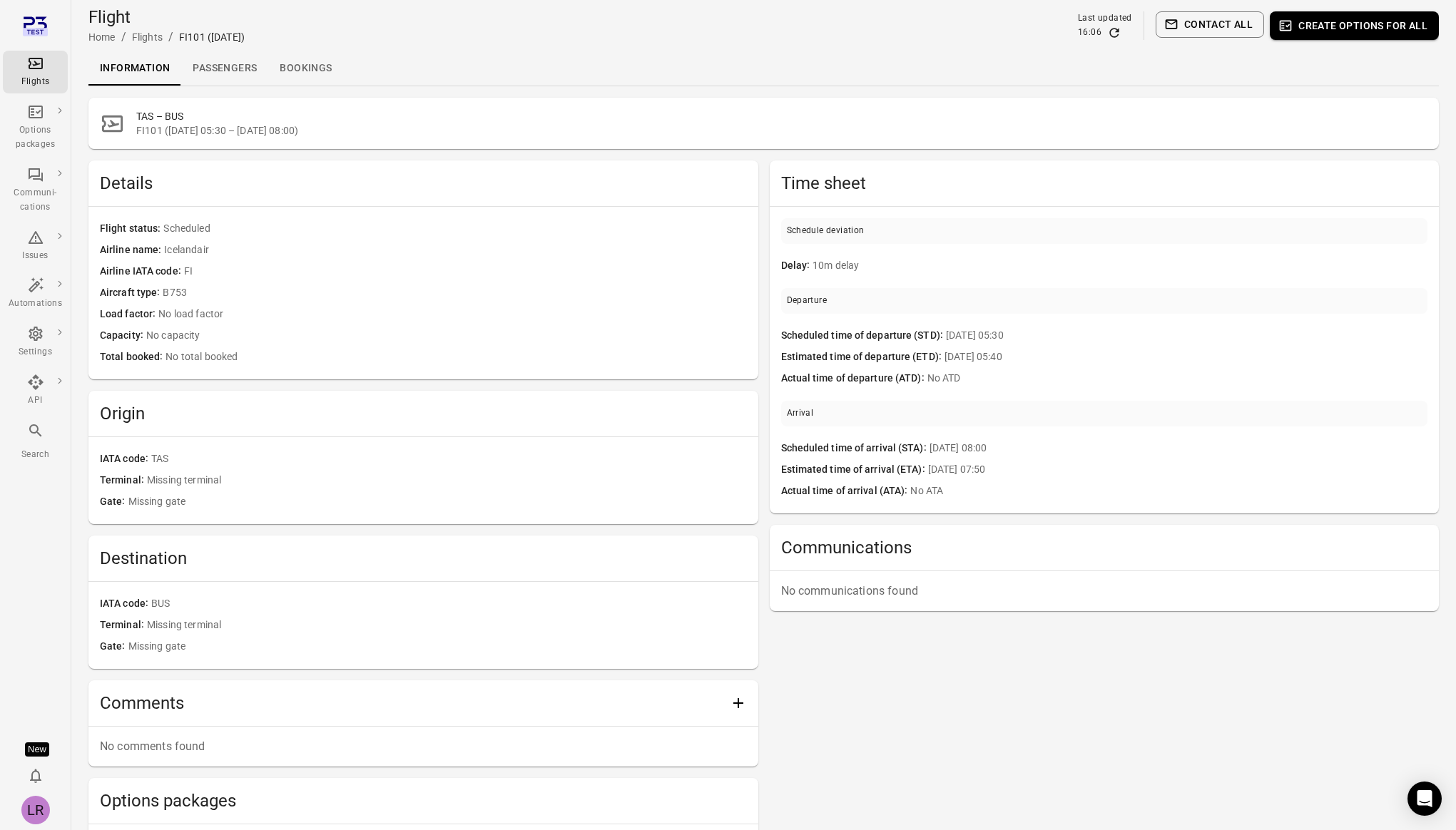
click at [228, 66] on link "Passengers" at bounding box center [224, 68] width 87 height 34
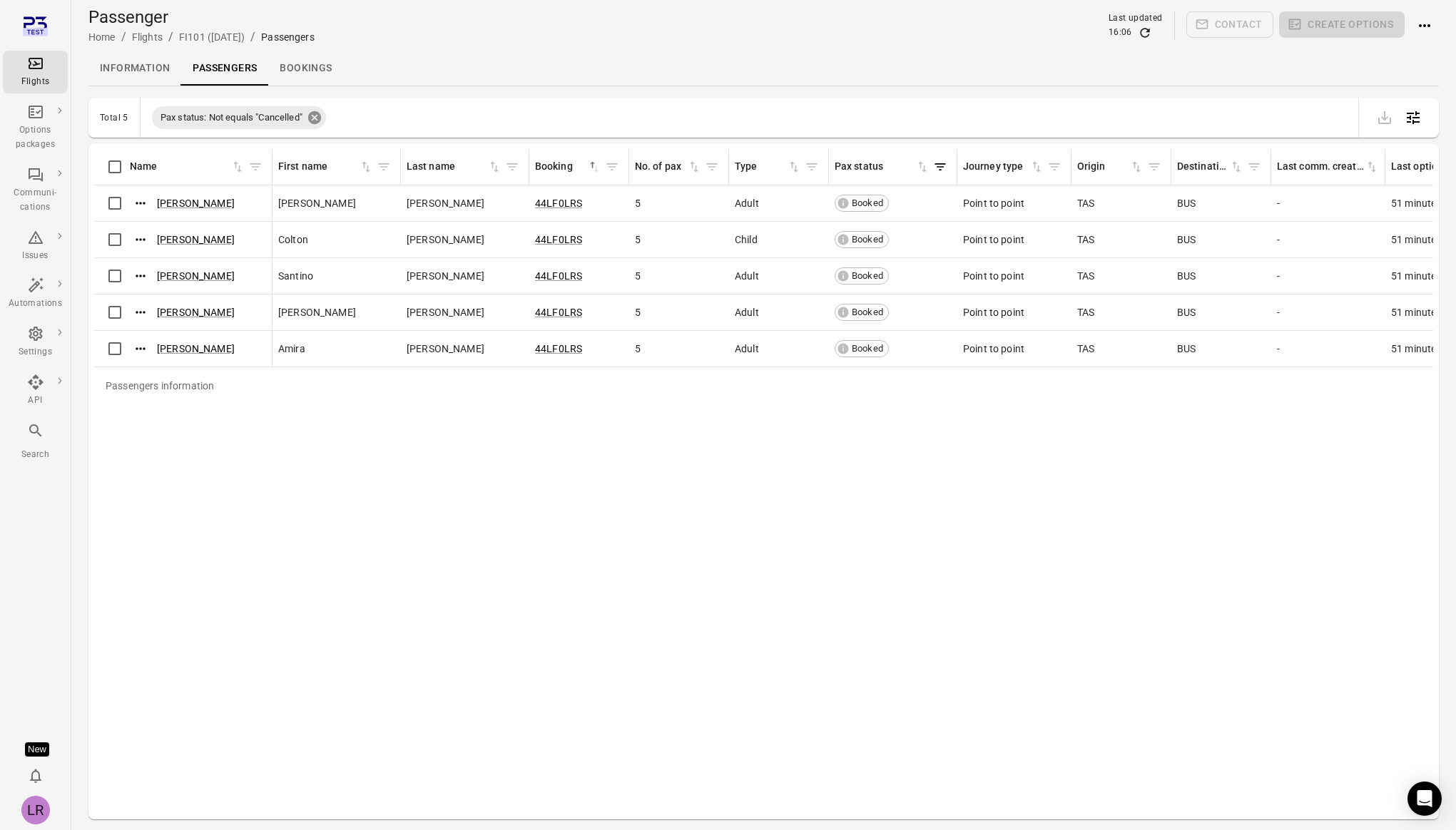
click at [321, 113] on icon at bounding box center [314, 117] width 13 height 13
